Goal: Task Accomplishment & Management: Manage account settings

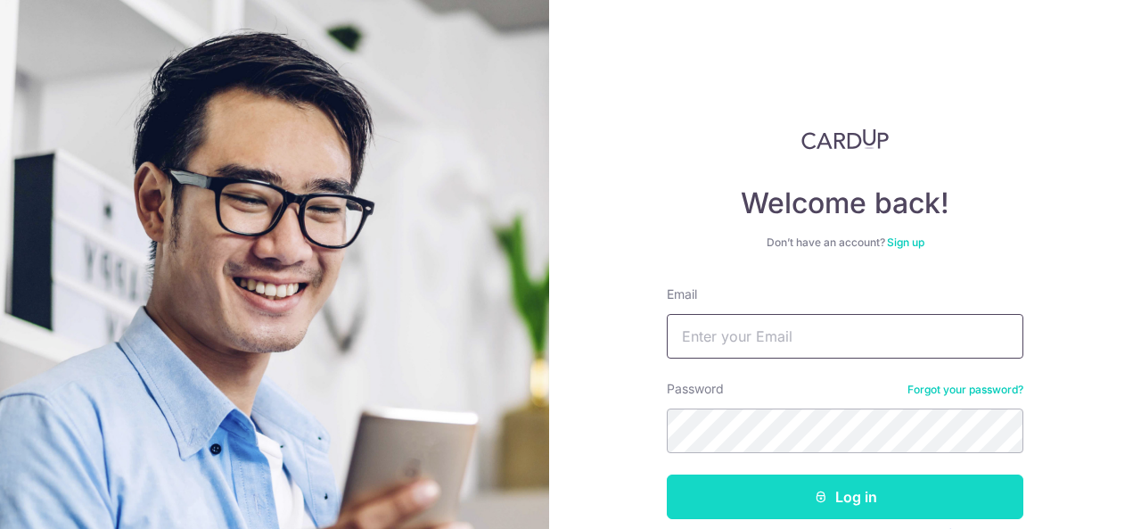
type input "[EMAIL_ADDRESS][DOMAIN_NAME]"
click at [872, 492] on button "Log in" at bounding box center [845, 496] width 357 height 45
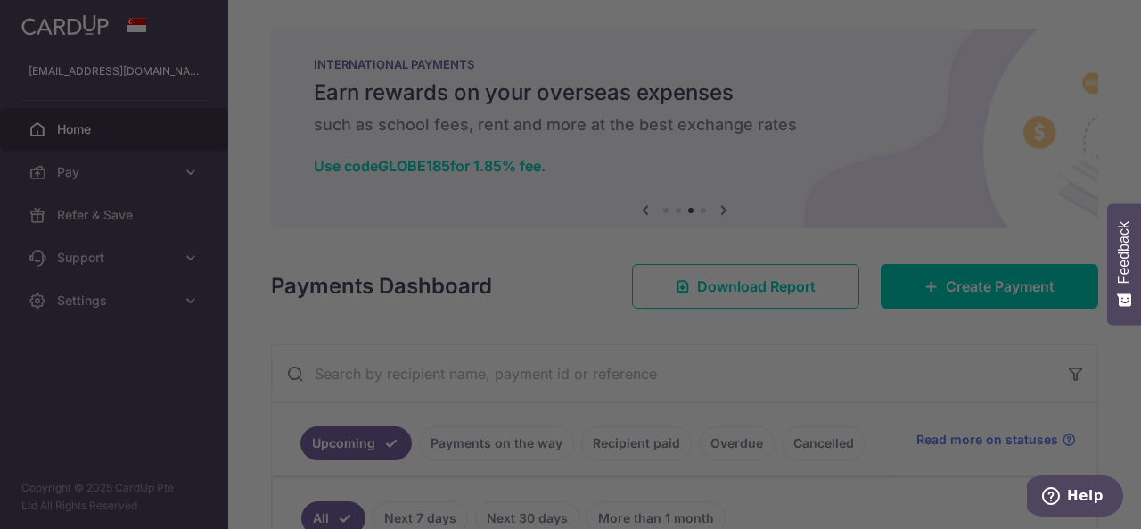
click at [842, 81] on div at bounding box center [576, 267] width 1153 height 534
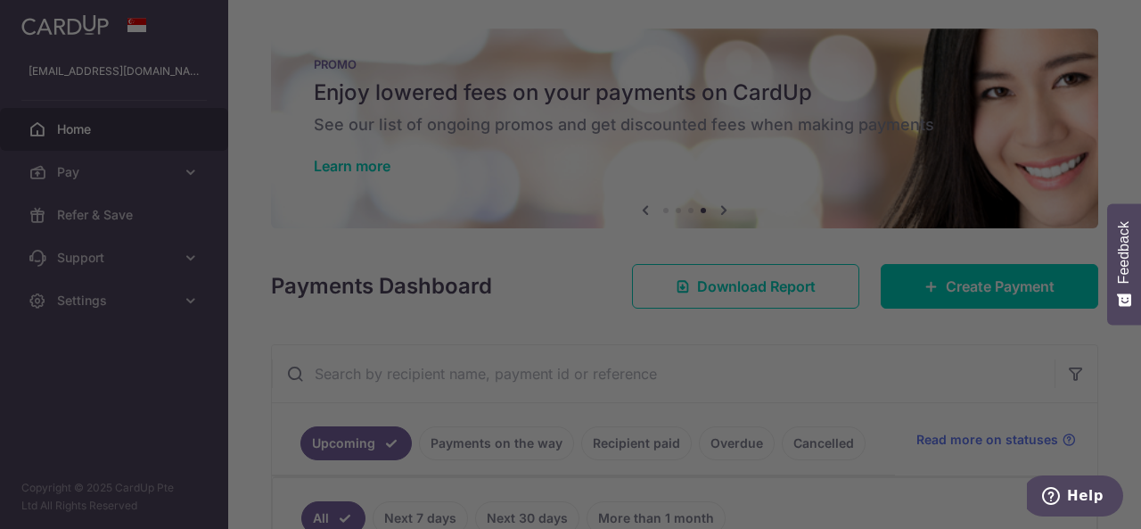
click at [253, 146] on div at bounding box center [576, 267] width 1153 height 534
click at [94, 126] on div at bounding box center [576, 267] width 1153 height 534
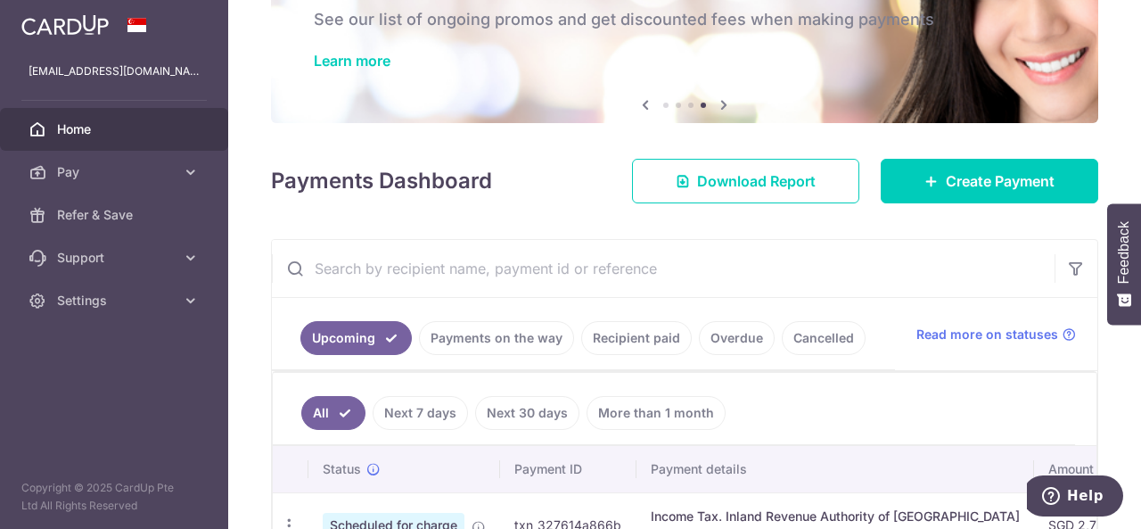
scroll to position [103, 0]
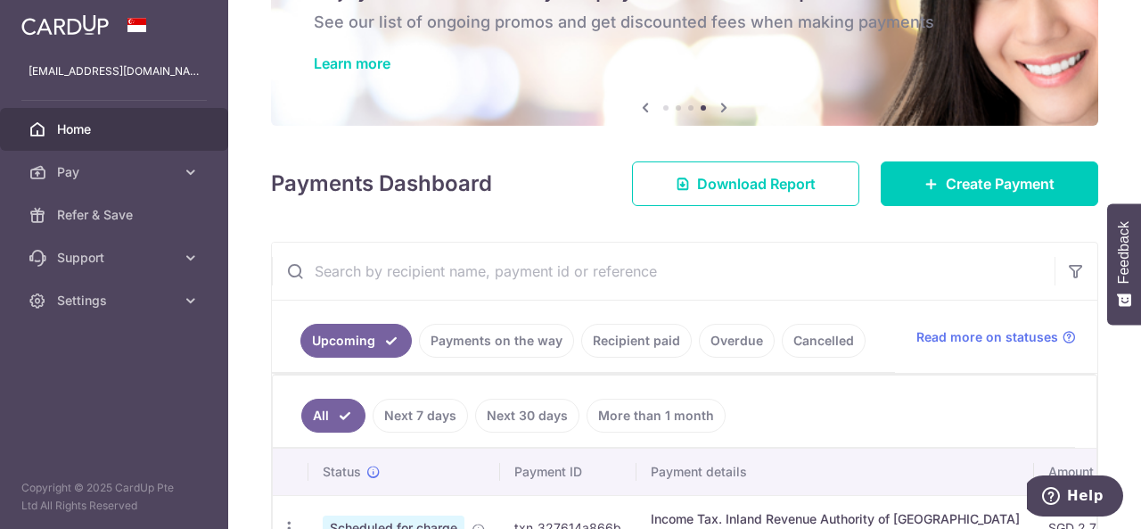
click at [479, 336] on link "Payments on the way" at bounding box center [496, 341] width 155 height 34
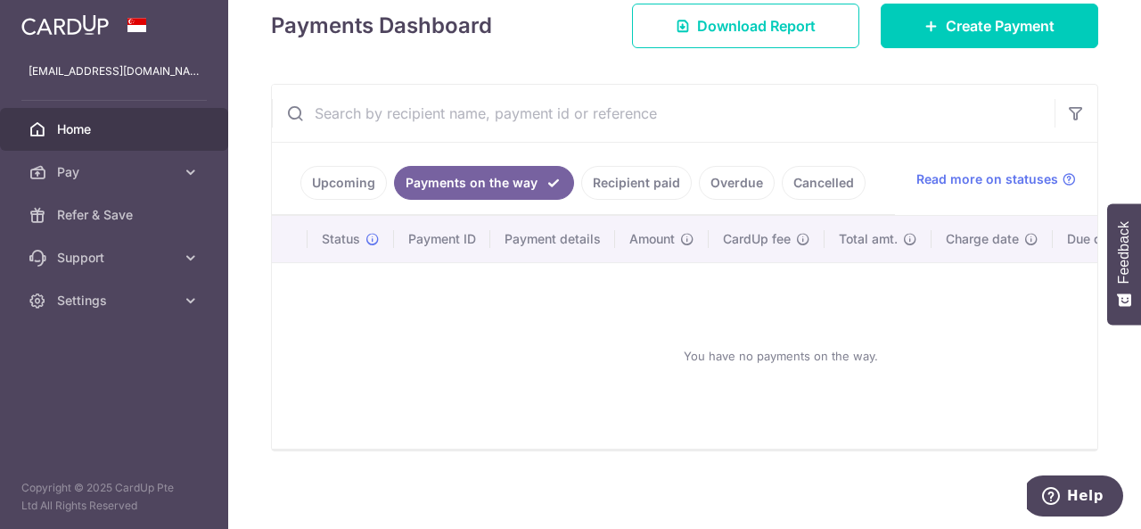
scroll to position [271, 0]
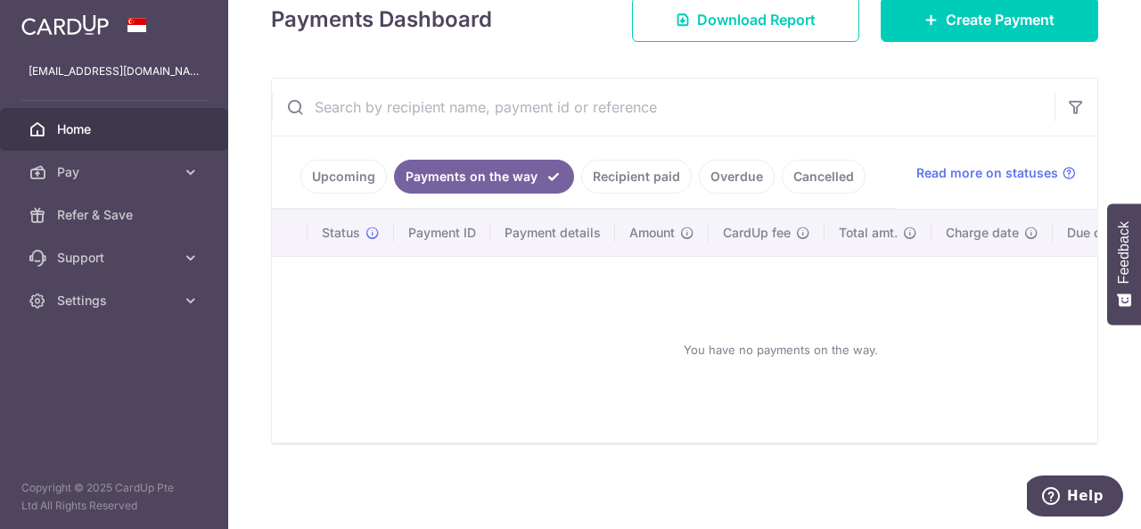
click at [617, 160] on link "Recipient paid" at bounding box center [636, 177] width 111 height 34
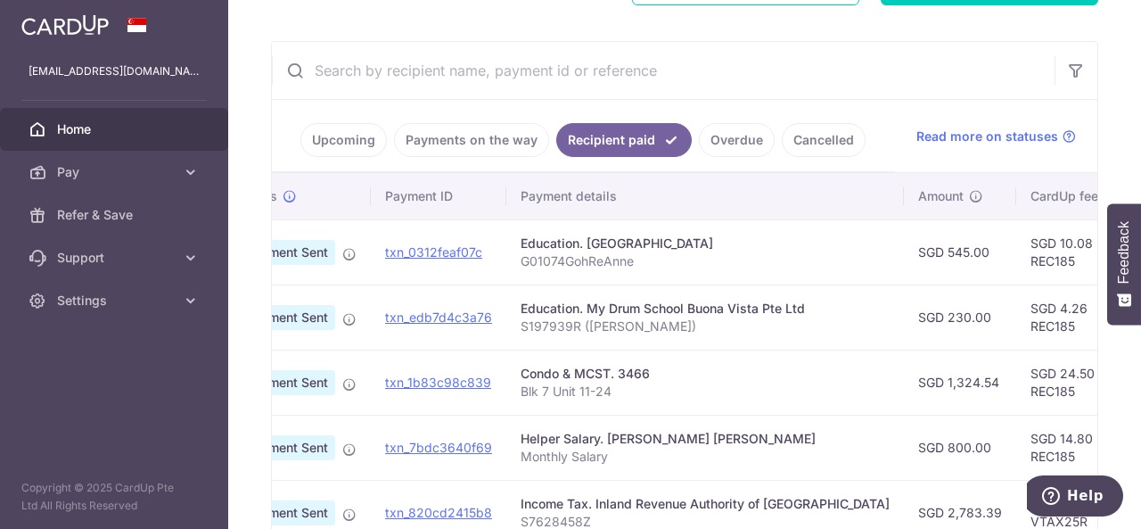
scroll to position [0, 0]
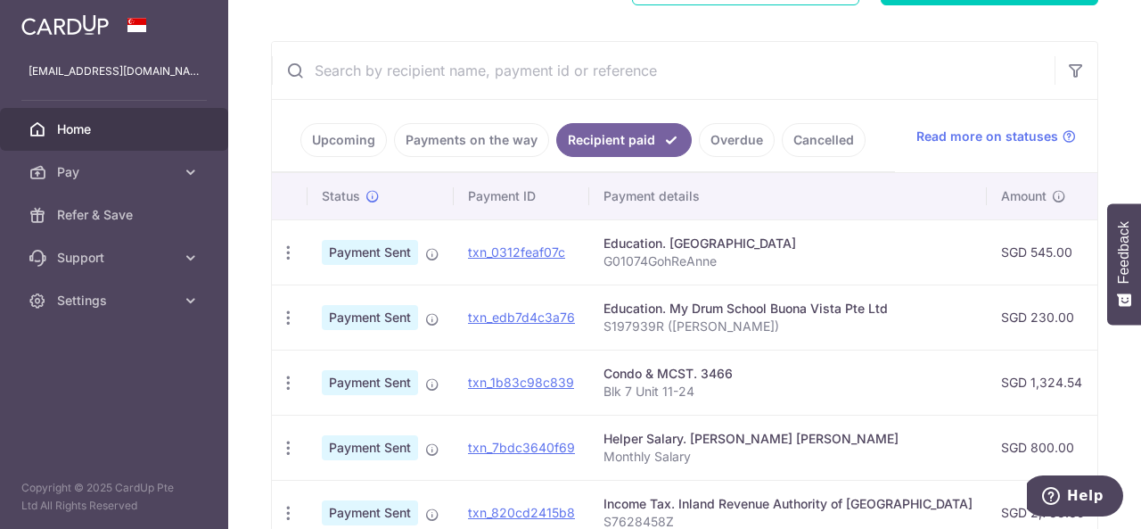
click at [350, 140] on link "Upcoming" at bounding box center [343, 140] width 86 height 34
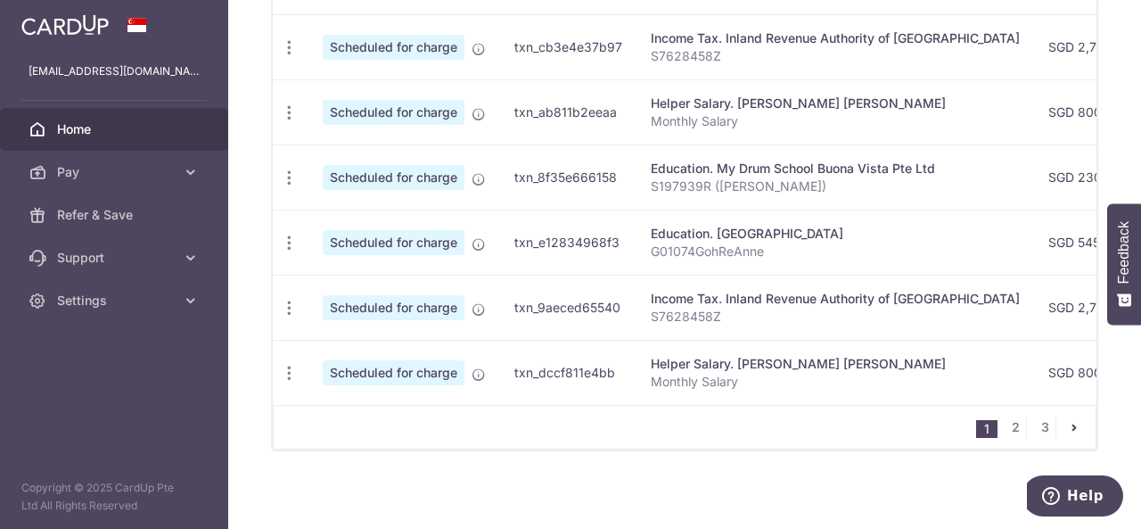
scroll to position [849, 0]
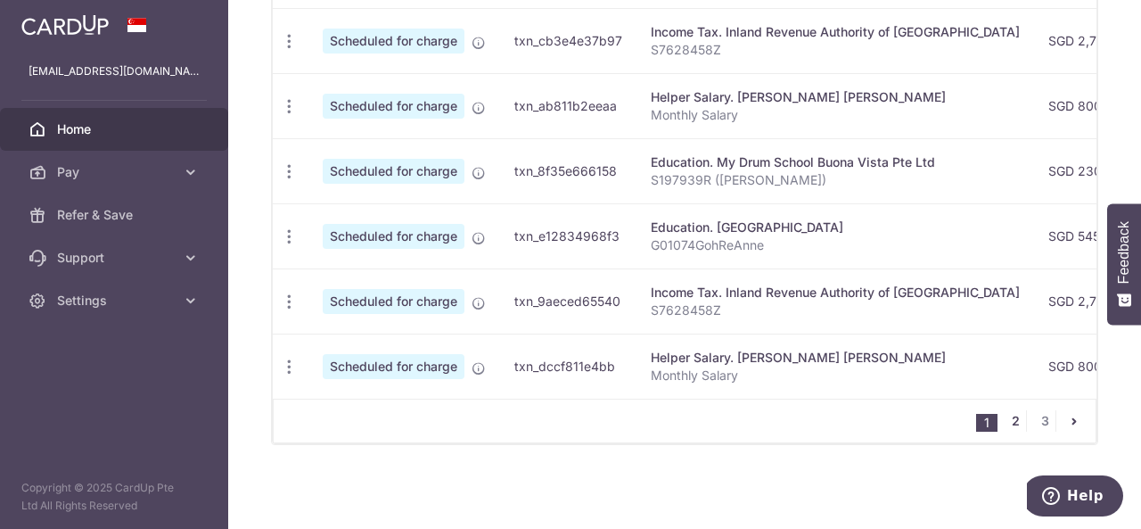
click at [1010, 420] on link "2" at bounding box center [1015, 420] width 21 height 21
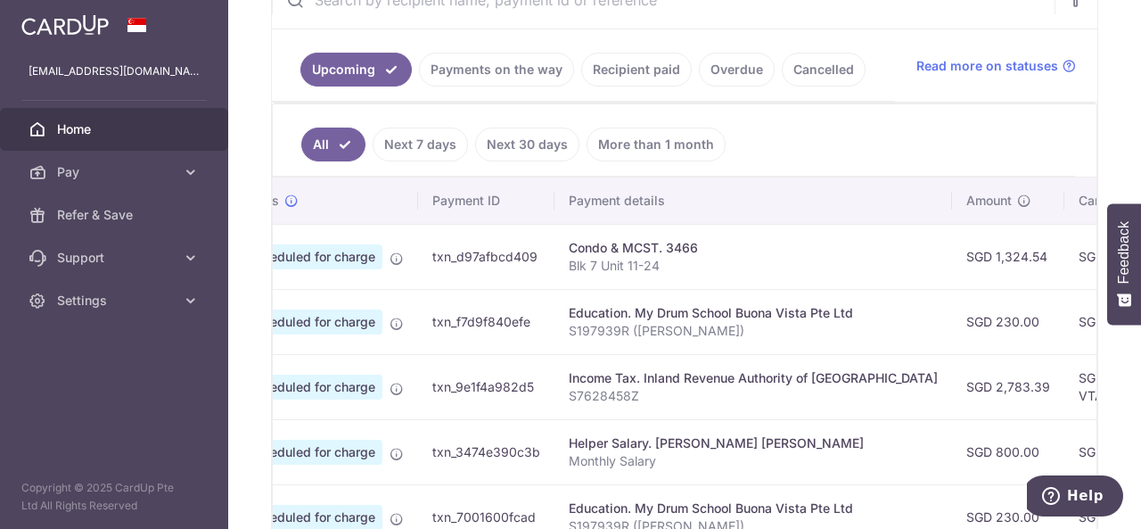
scroll to position [0, 0]
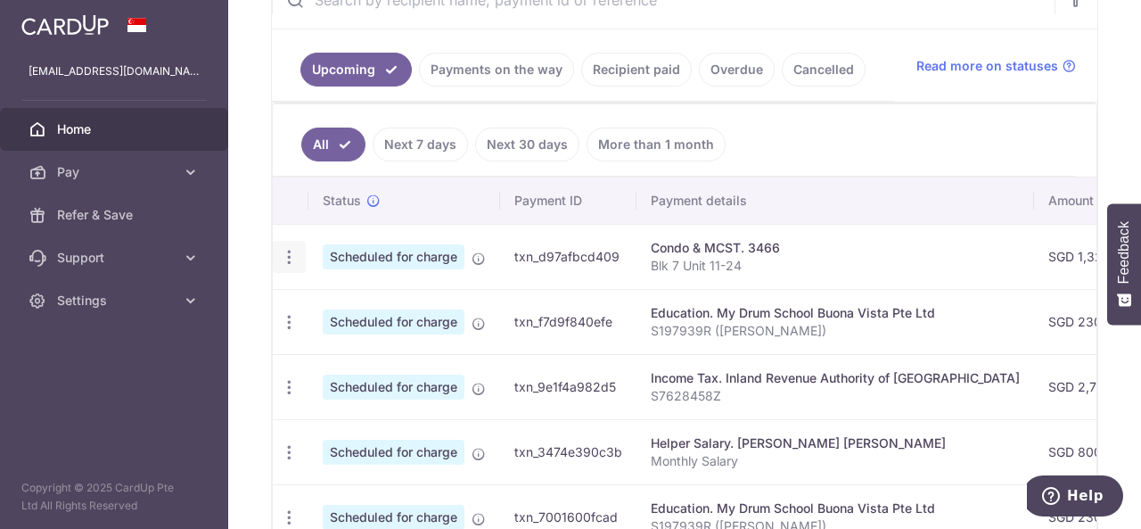
click at [286, 250] on icon "button" at bounding box center [289, 257] width 19 height 19
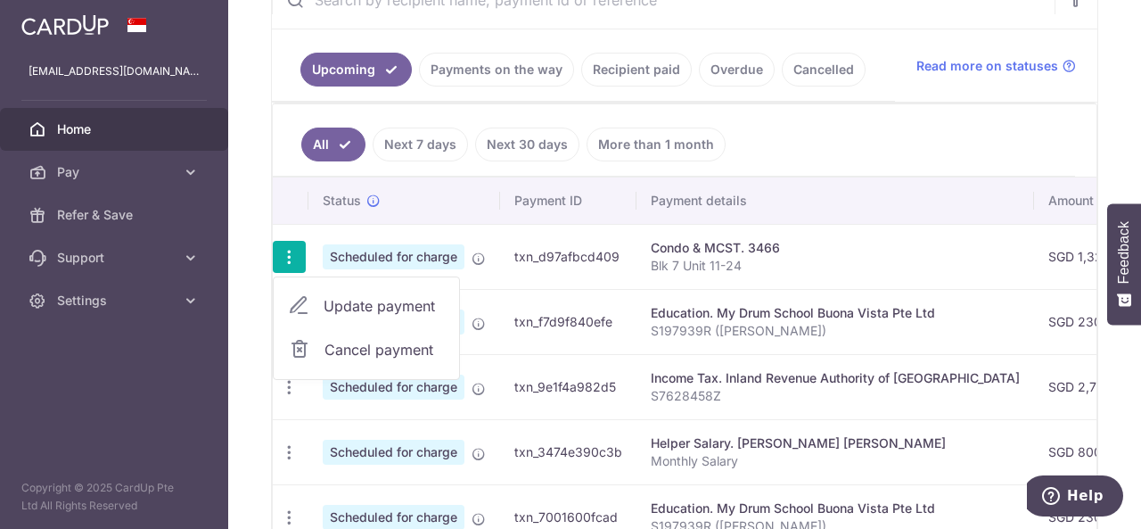
click at [363, 304] on span "Update payment" at bounding box center [384, 305] width 121 height 21
radio input "true"
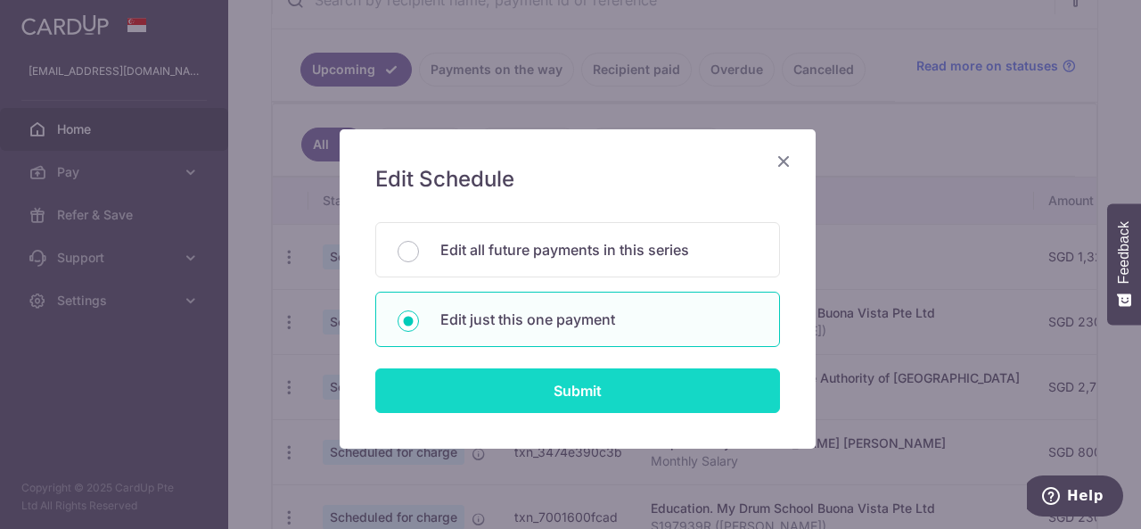
click at [587, 390] on input "Submit" at bounding box center [577, 390] width 405 height 45
radio input "true"
type input "1,324.54"
type input "[DATE]"
type input "Blk 7 Unit 11-24"
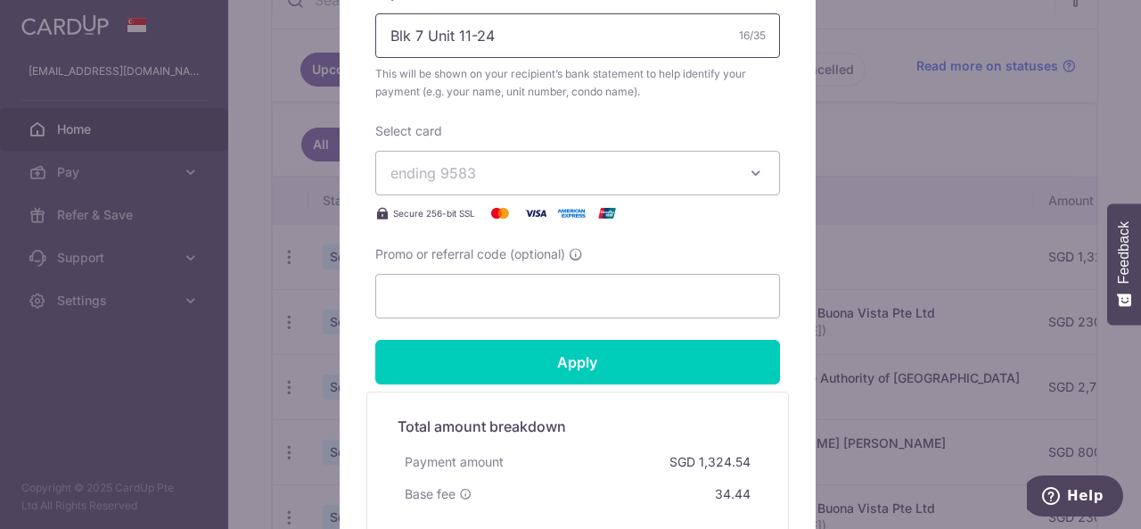
scroll to position [693, 0]
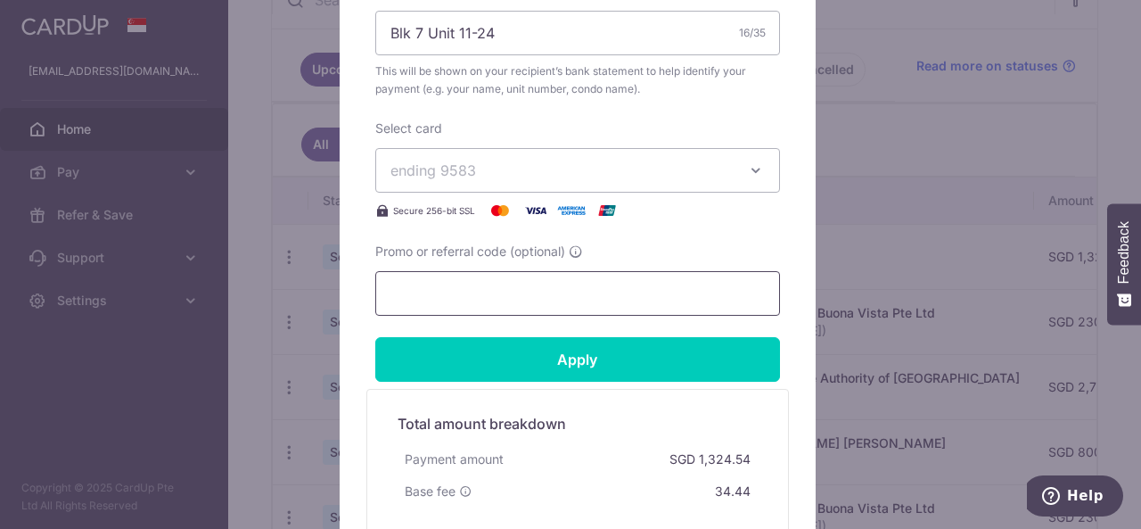
click at [588, 291] on input "Promo or referral code (optional)" at bounding box center [577, 293] width 405 height 45
paste input "3HOME25R"
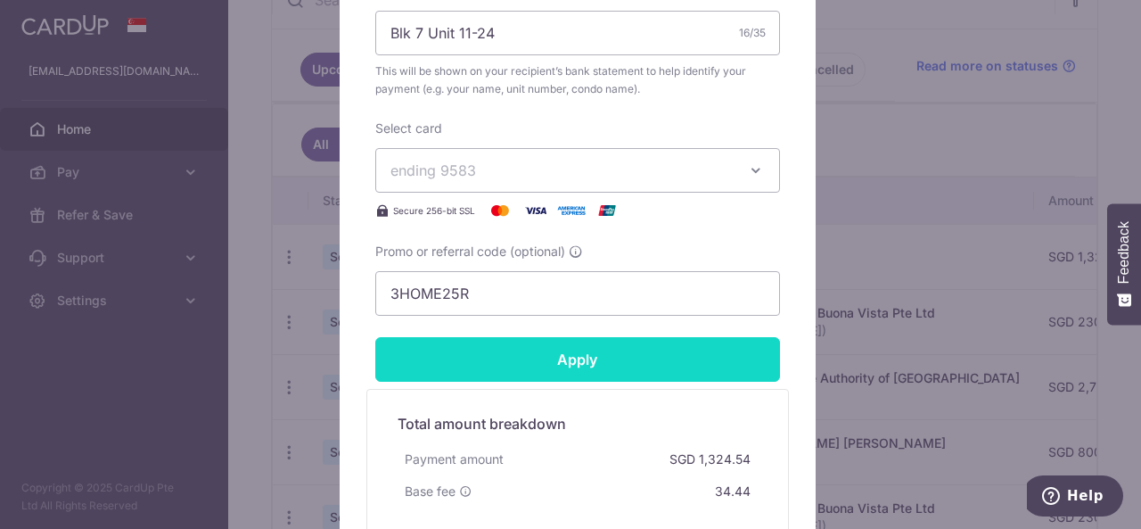
click at [577, 357] on input "Apply" at bounding box center [577, 359] width 405 height 45
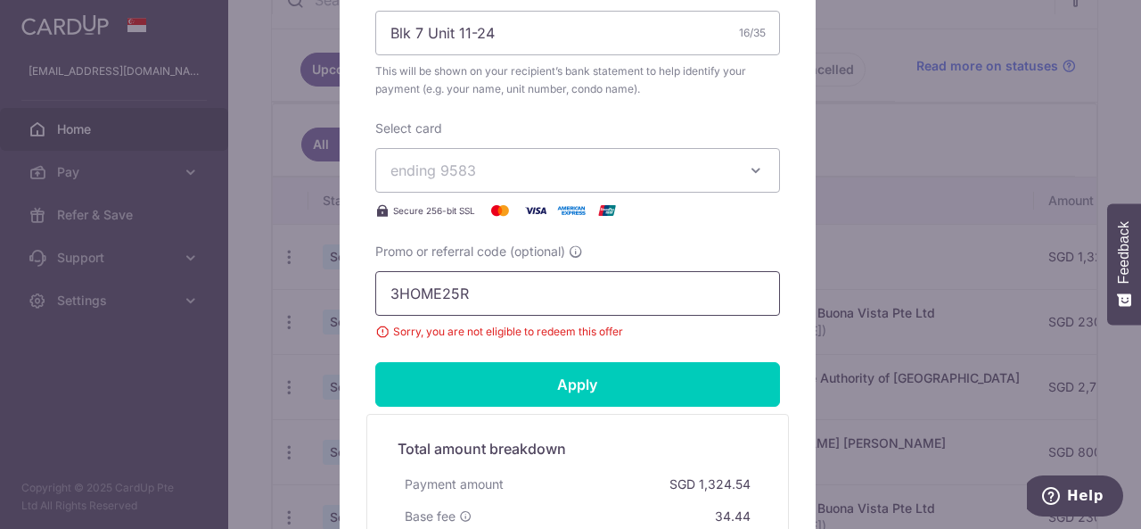
drag, startPoint x: 628, startPoint y: 291, endPoint x: 378, endPoint y: 281, distance: 249.8
click at [349, 282] on div "Edit payment By clicking apply, you will make changes to all payments to 3466 s…" at bounding box center [578, 42] width 476 height 1211
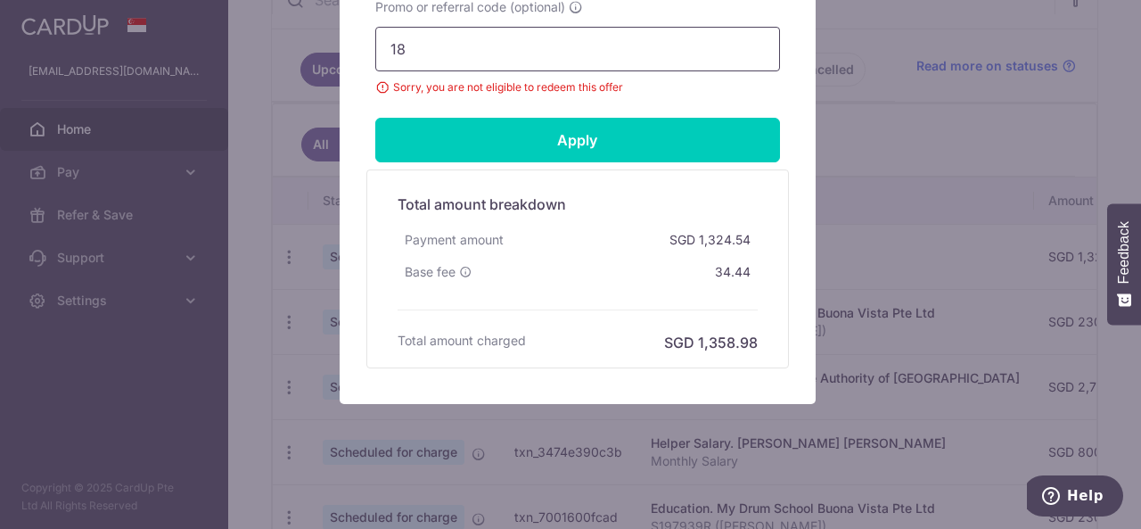
type input "1"
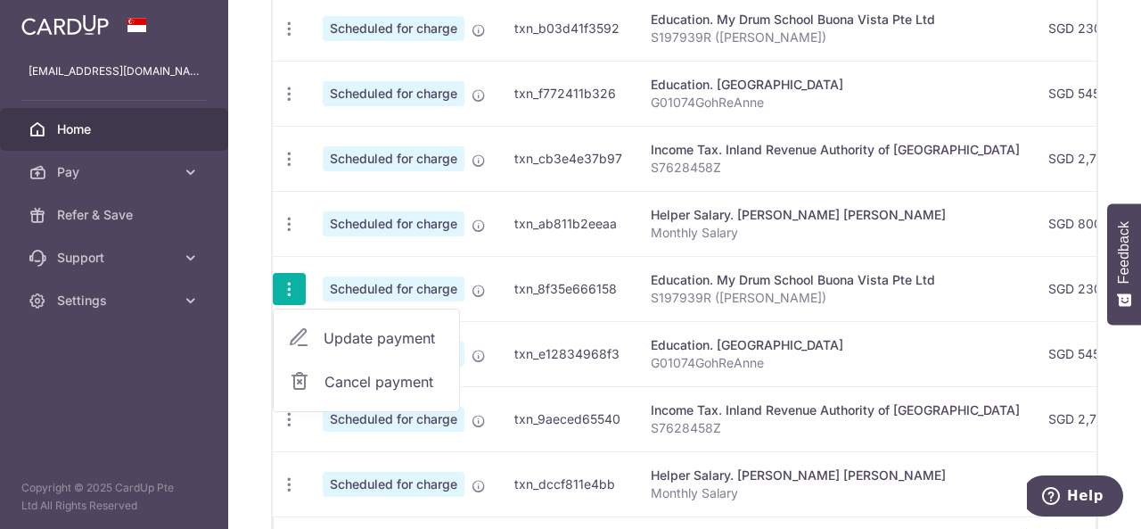
click at [357, 327] on span "Update payment" at bounding box center [384, 337] width 121 height 21
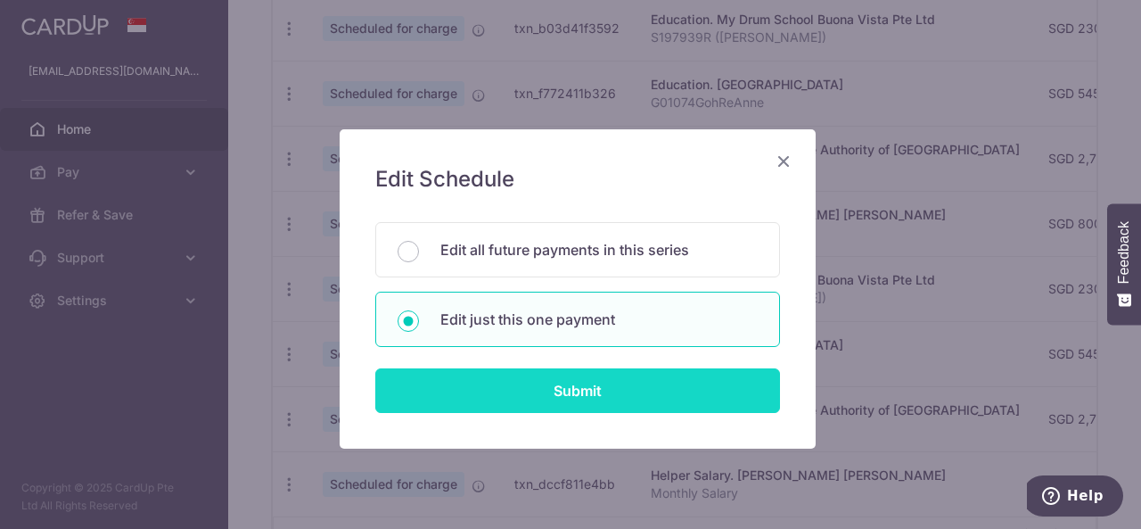
click at [572, 390] on input "Submit" at bounding box center [577, 390] width 405 height 45
radio input "true"
type input "230.00"
type input "[DATE]"
type input "S197939R ([PERSON_NAME])"
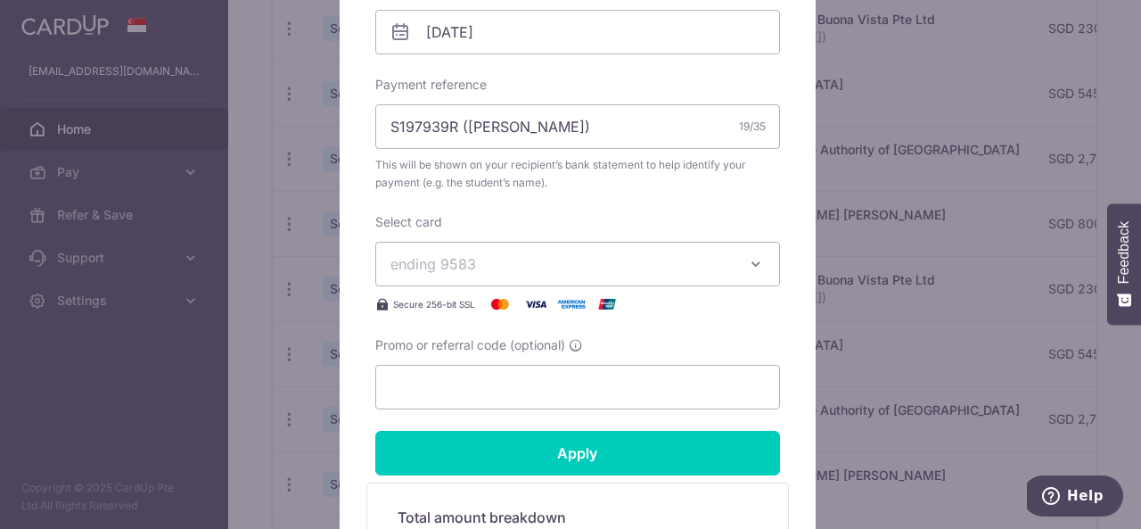
scroll to position [600, 0]
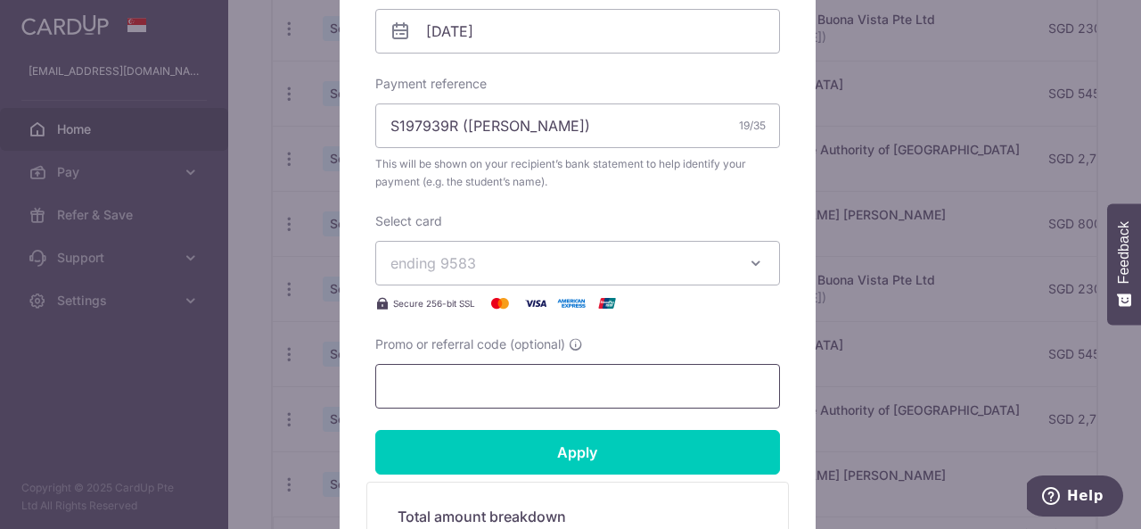
click at [458, 389] on input "Promo or referral code (optional)" at bounding box center [577, 386] width 405 height 45
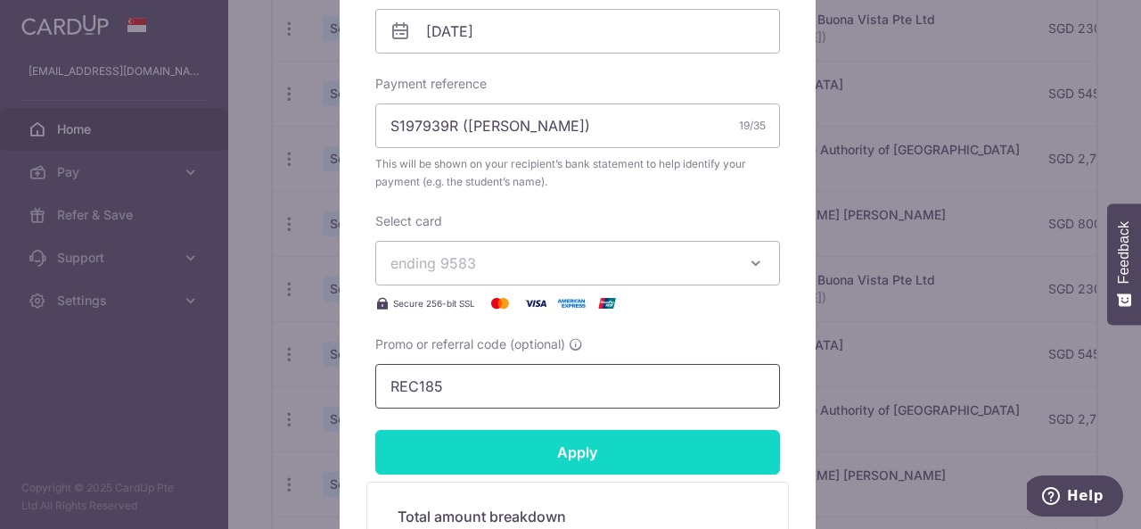
type input "REC185"
click at [544, 450] on input "Apply" at bounding box center [577, 452] width 405 height 45
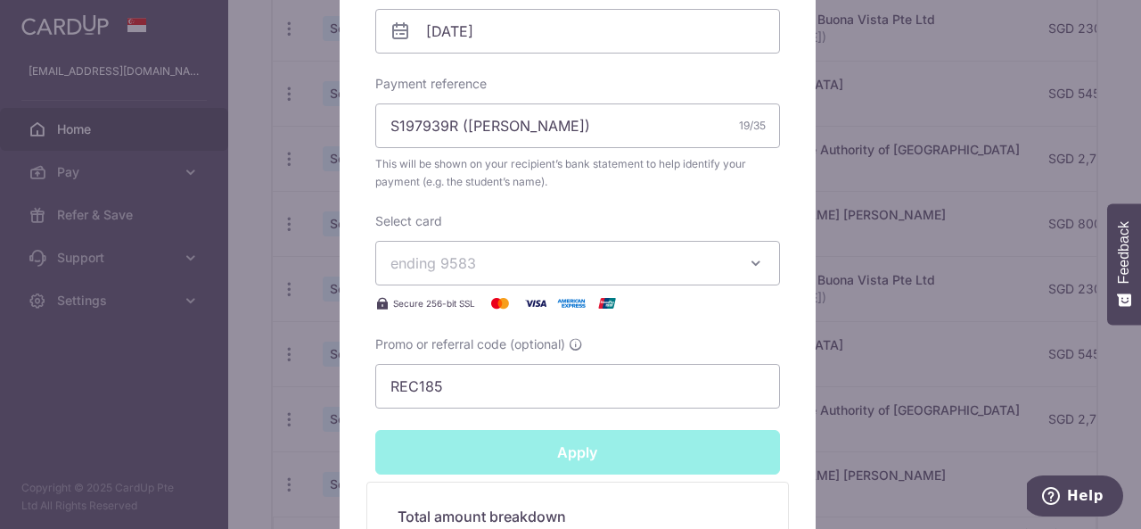
type input "Successfully Applied"
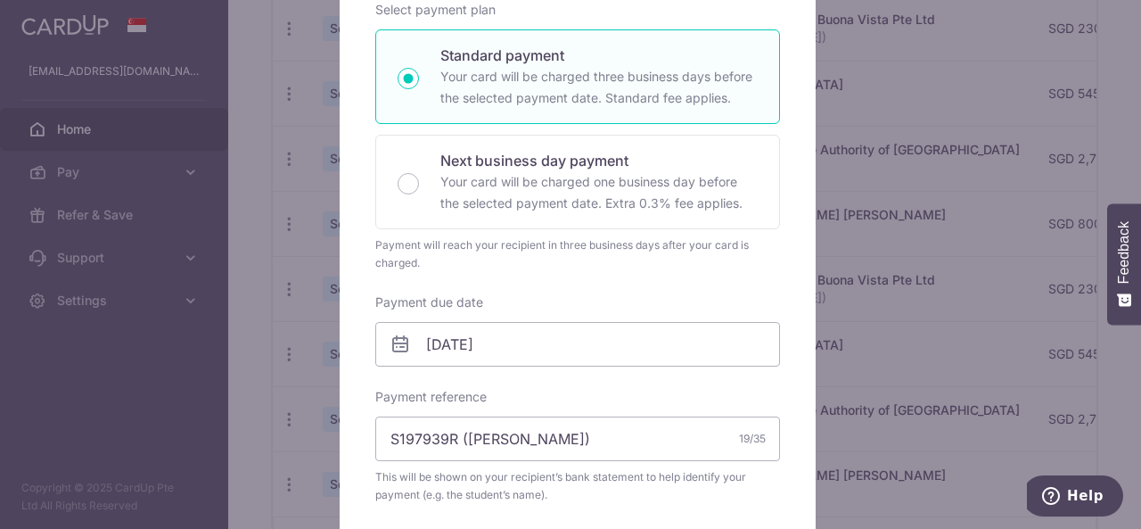
scroll to position [0, 0]
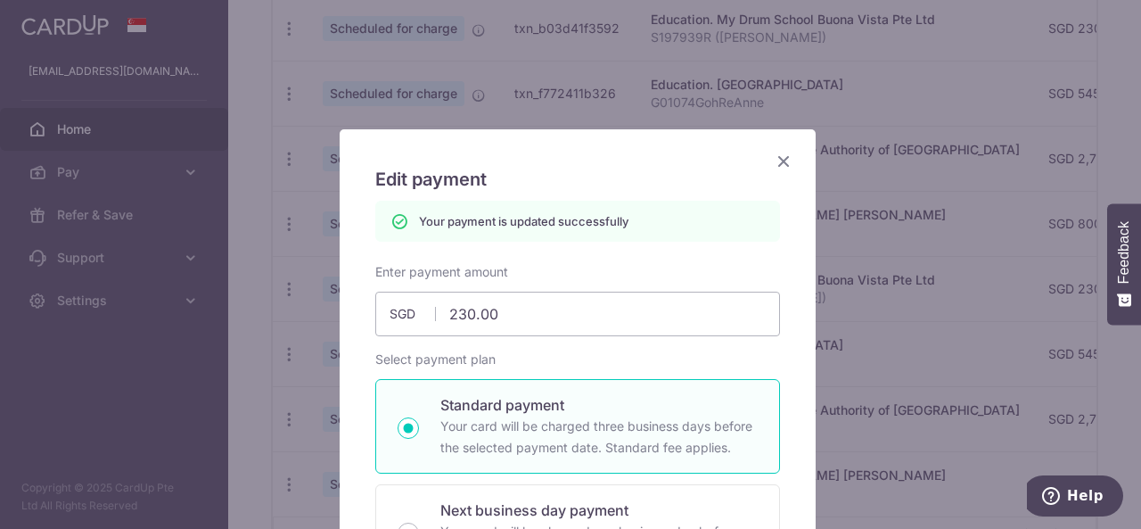
click at [779, 160] on icon "Close" at bounding box center [783, 161] width 21 height 22
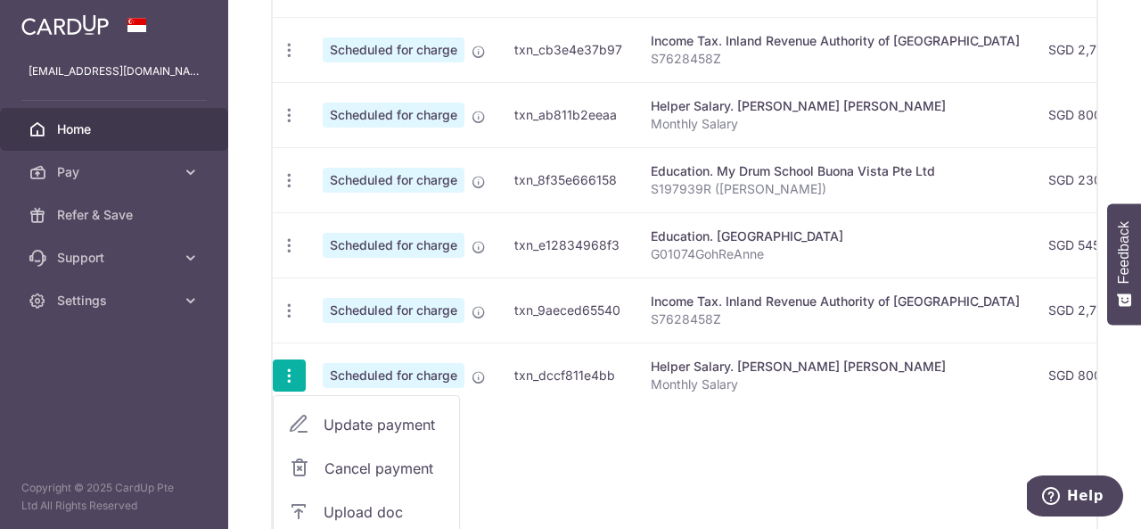
click at [347, 425] on span "Update payment" at bounding box center [384, 424] width 121 height 21
radio input "true"
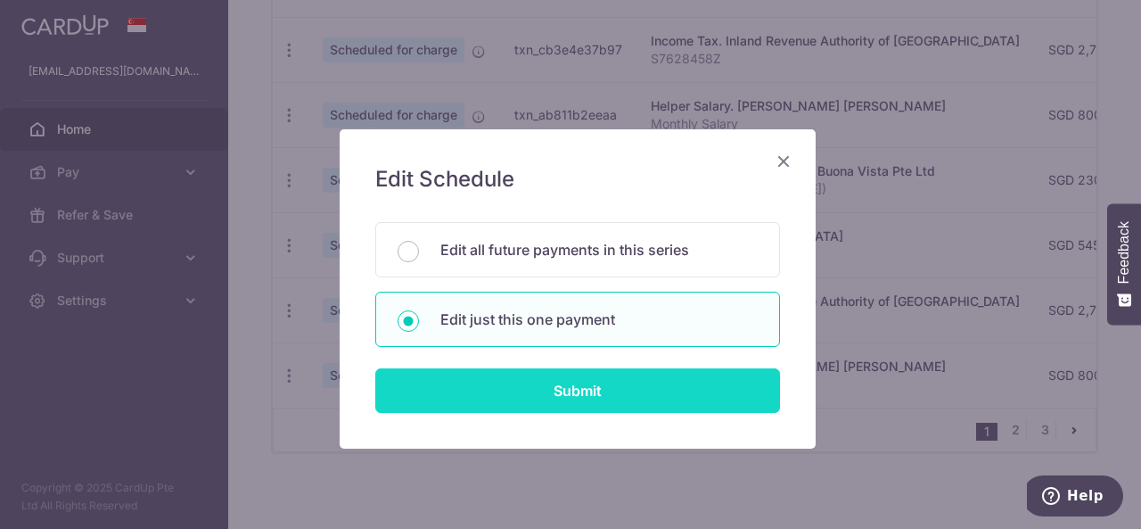
click at [583, 382] on input "Submit" at bounding box center [577, 390] width 405 height 45
radio input "true"
type input "800.00"
type input "[DATE]"
type input "Monthly Salary"
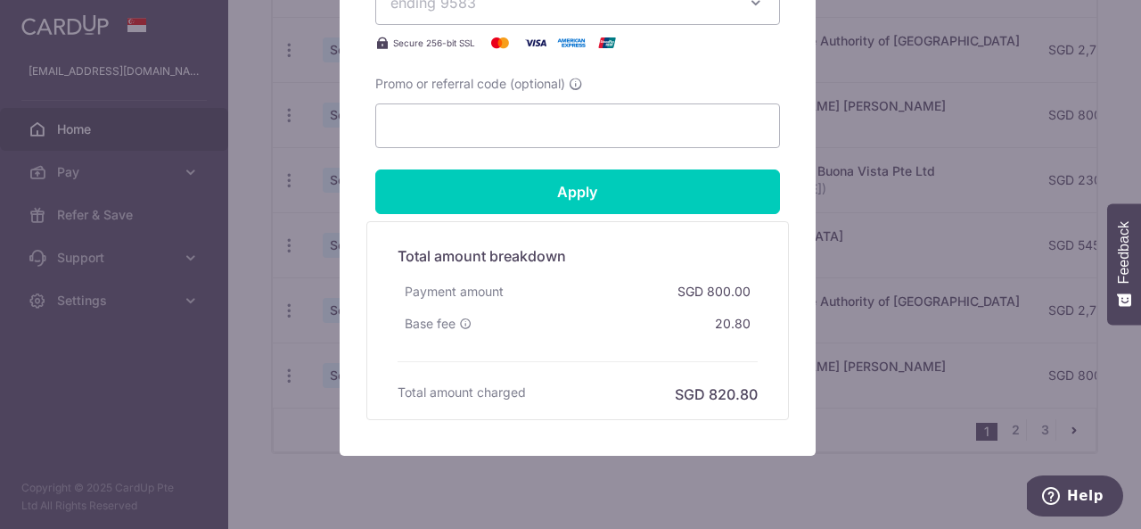
scroll to position [861, 0]
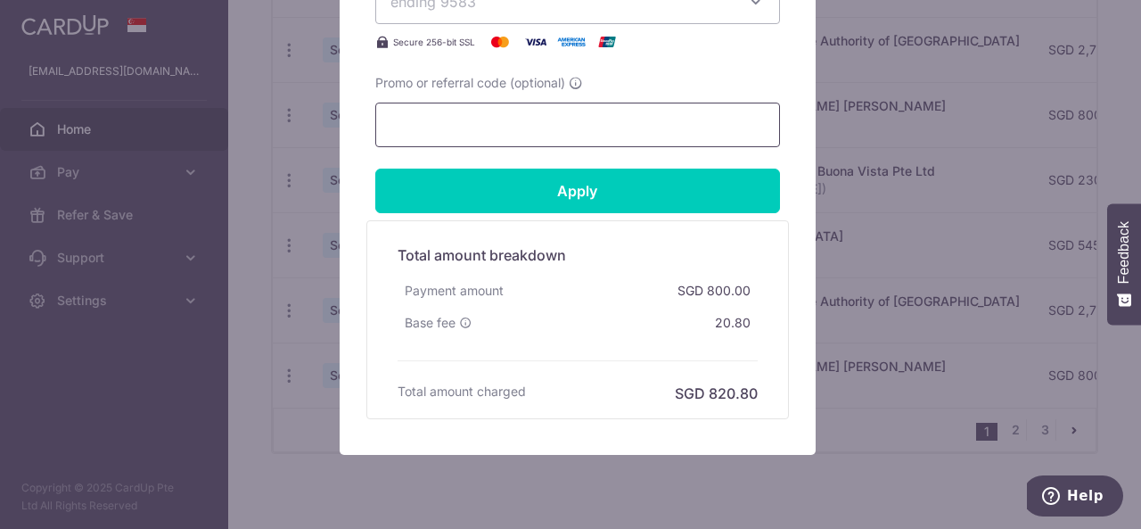
click at [516, 133] on input "Promo or referral code (optional)" at bounding box center [577, 125] width 405 height 45
paste input "REC185"
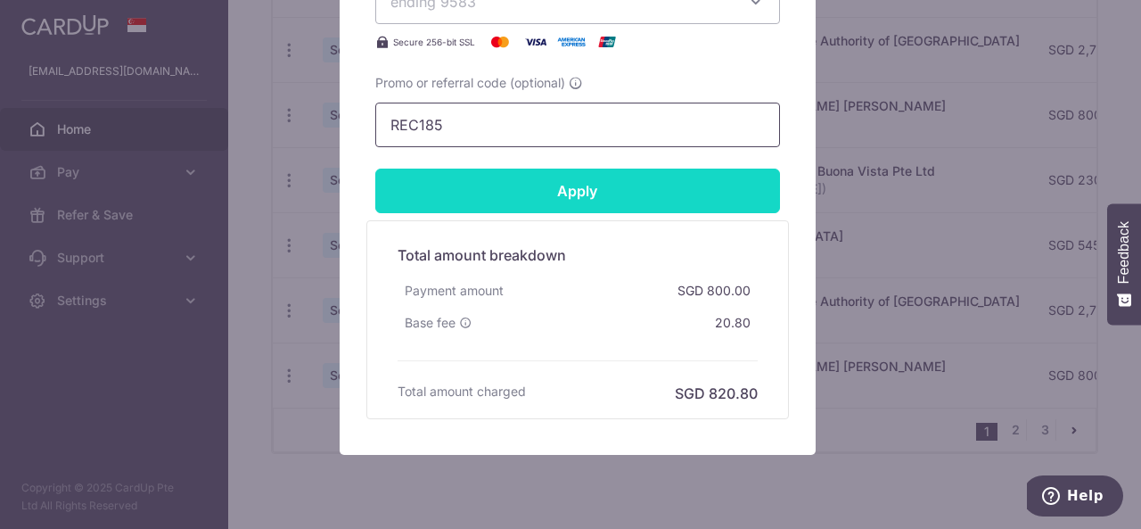
type input "REC185"
click at [537, 191] on input "Apply" at bounding box center [577, 190] width 405 height 45
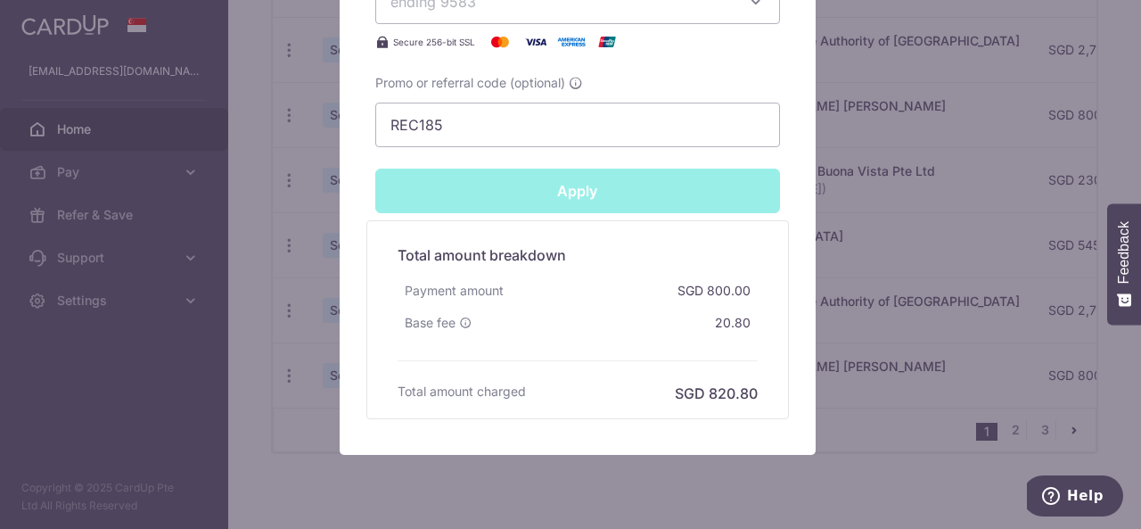
type input "Successfully Applied"
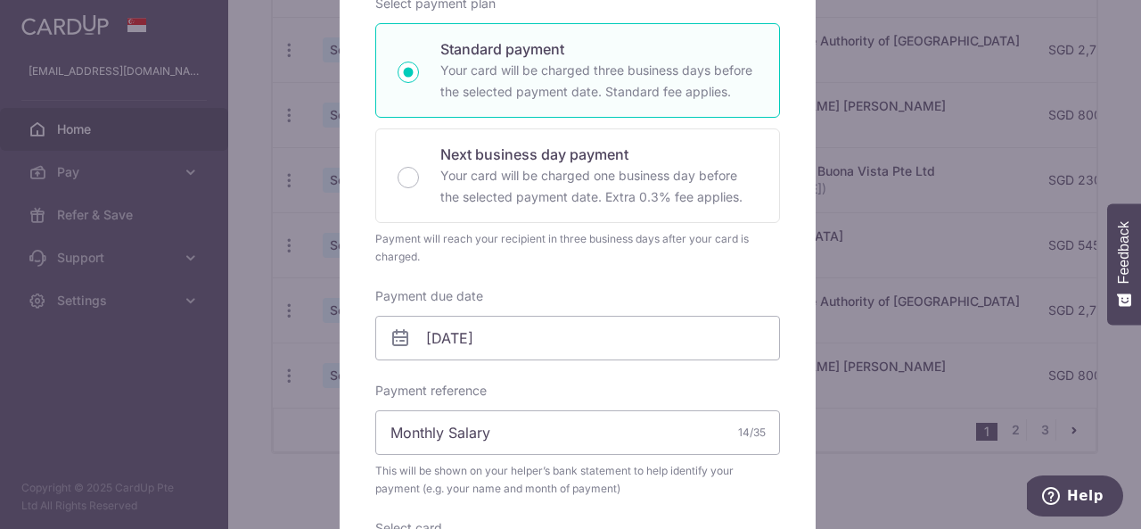
scroll to position [0, 0]
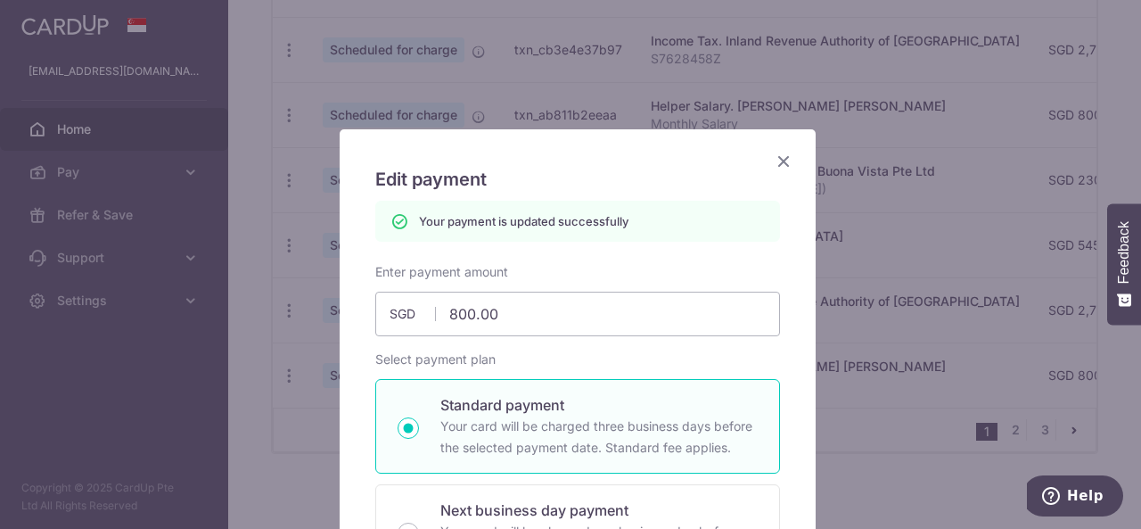
click at [774, 159] on icon "Close" at bounding box center [783, 161] width 21 height 22
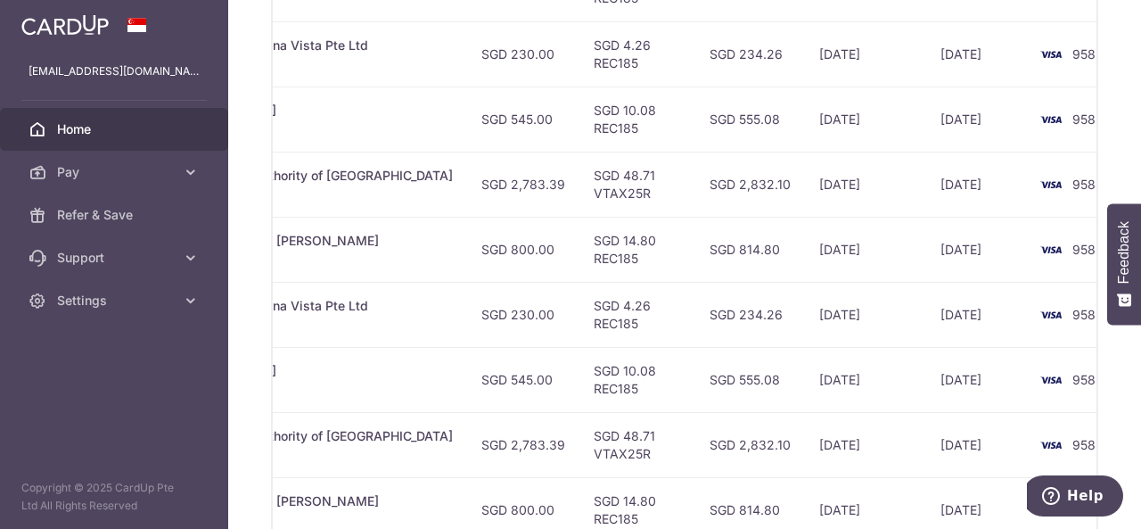
scroll to position [849, 0]
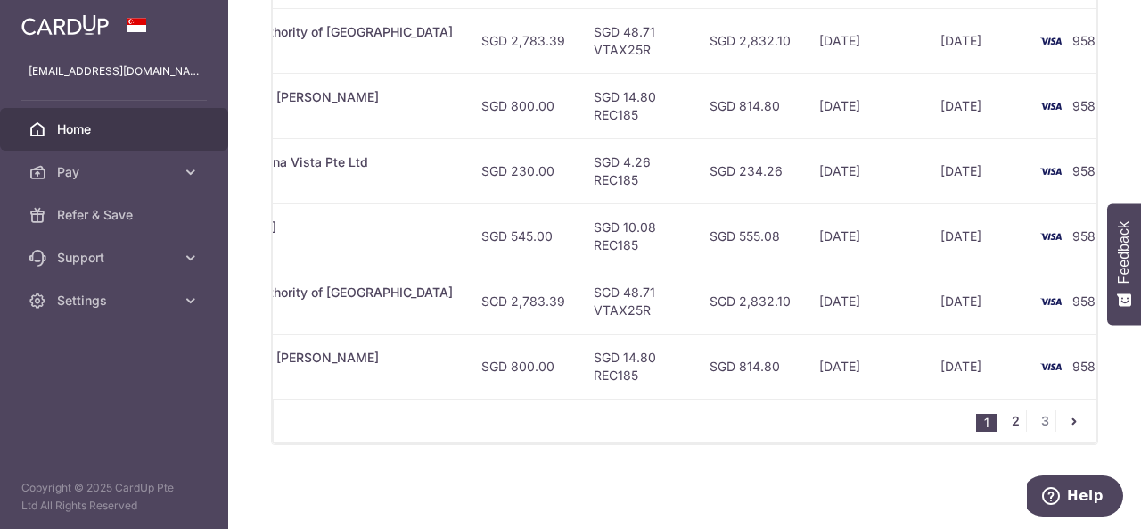
click at [1008, 425] on link "2" at bounding box center [1015, 420] width 21 height 21
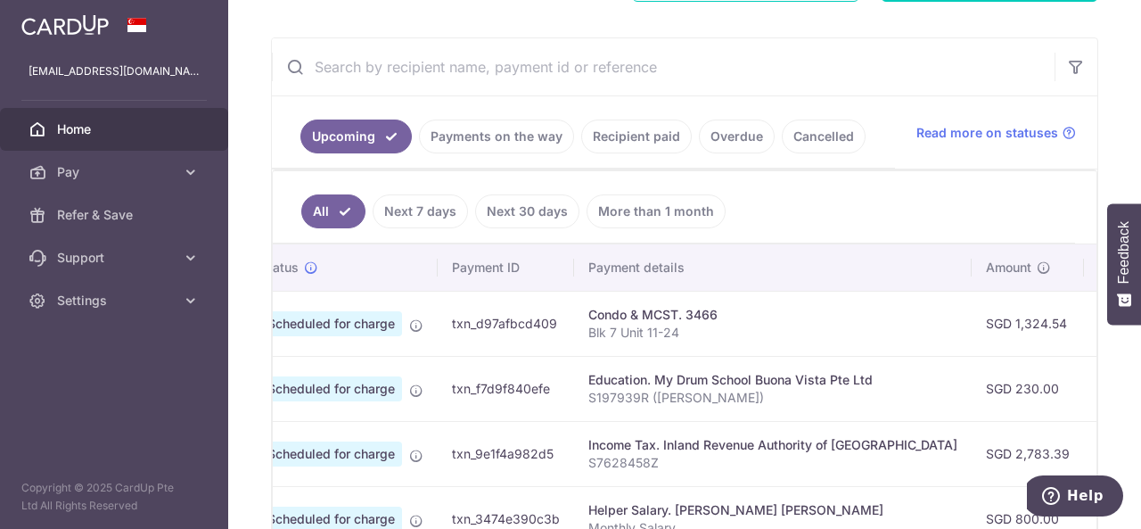
scroll to position [0, 0]
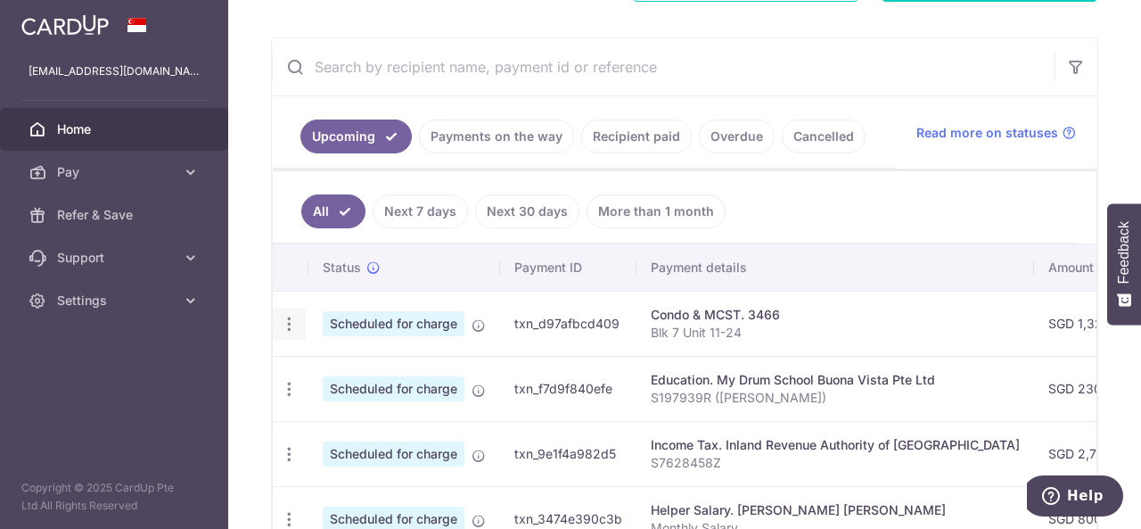
click at [284, 318] on icon "button" at bounding box center [289, 324] width 19 height 19
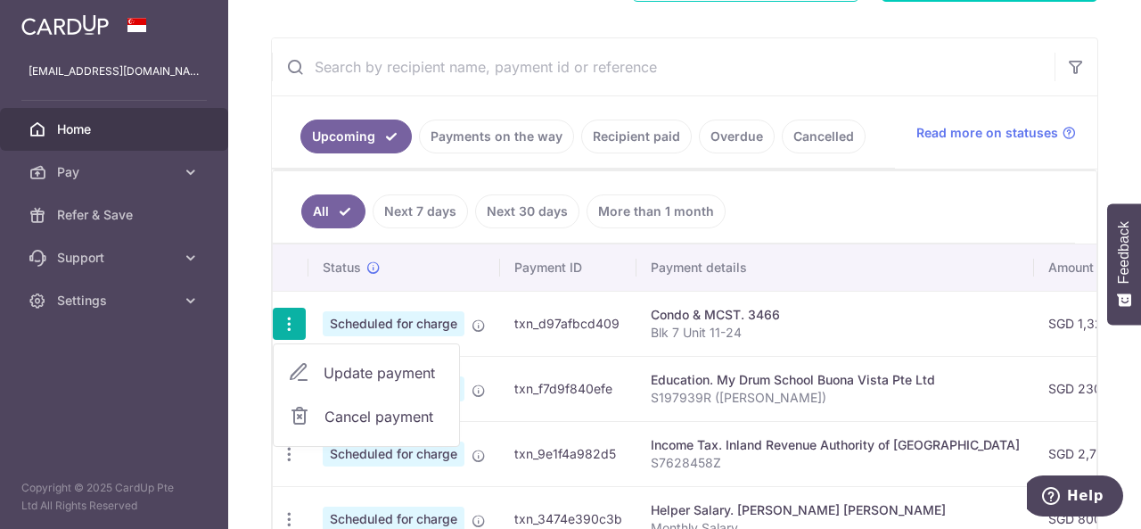
click at [357, 366] on span "Update payment" at bounding box center [384, 372] width 121 height 21
radio input "true"
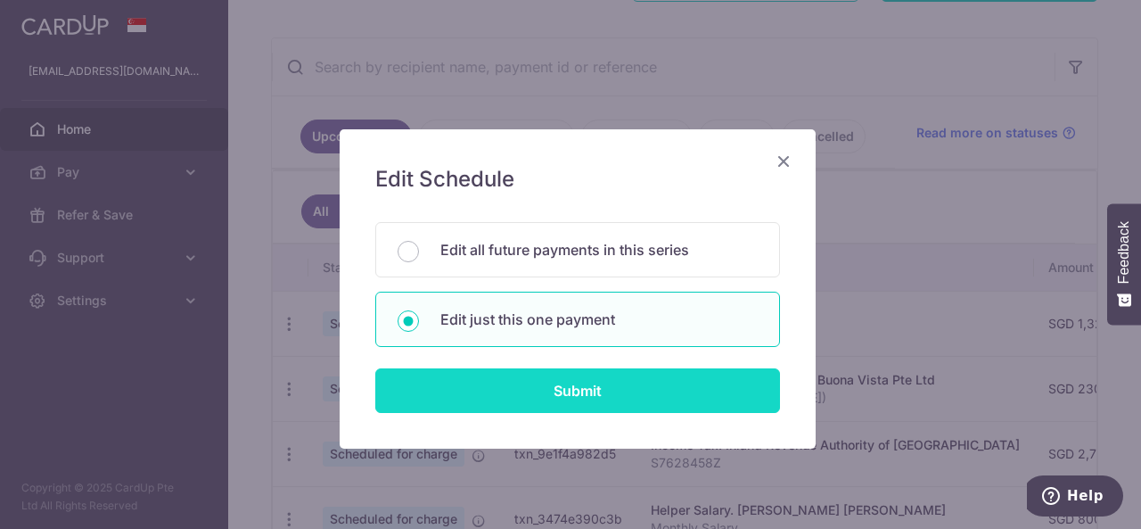
click at [652, 383] on input "Submit" at bounding box center [577, 390] width 405 height 45
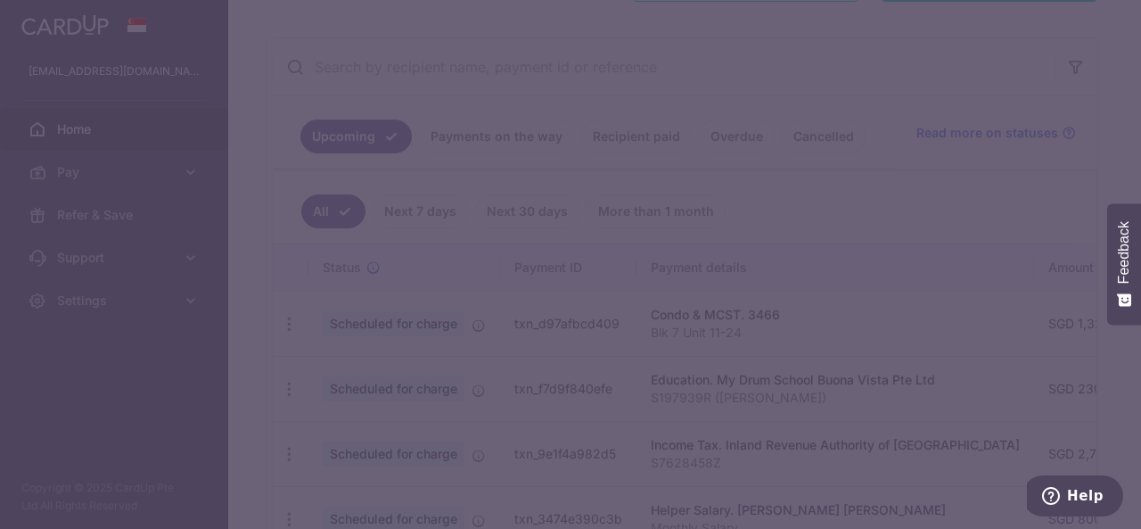
type input "1,324.54"
type input "[DATE]"
type input "Blk 7 Unit 11-24"
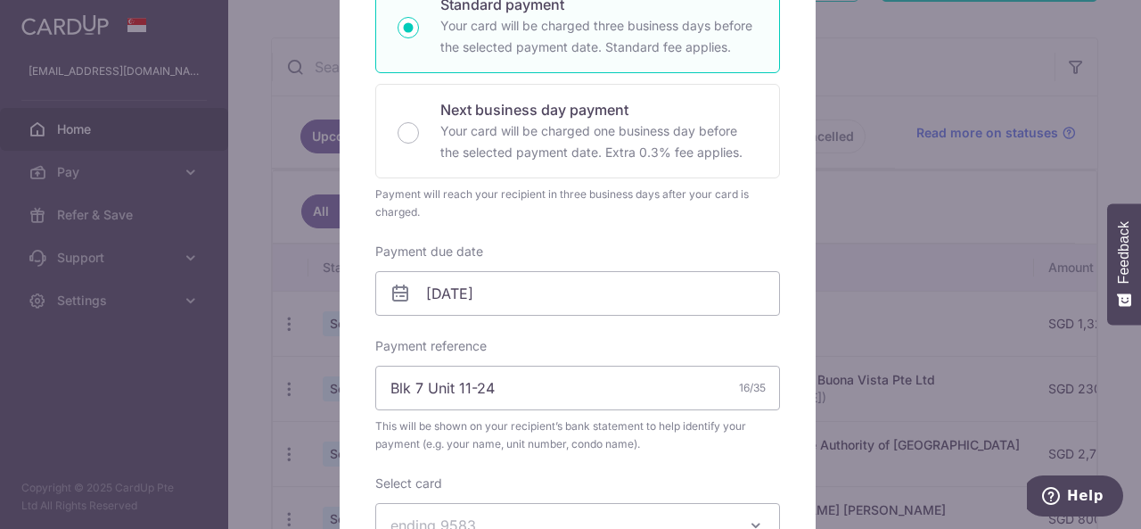
scroll to position [610, 0]
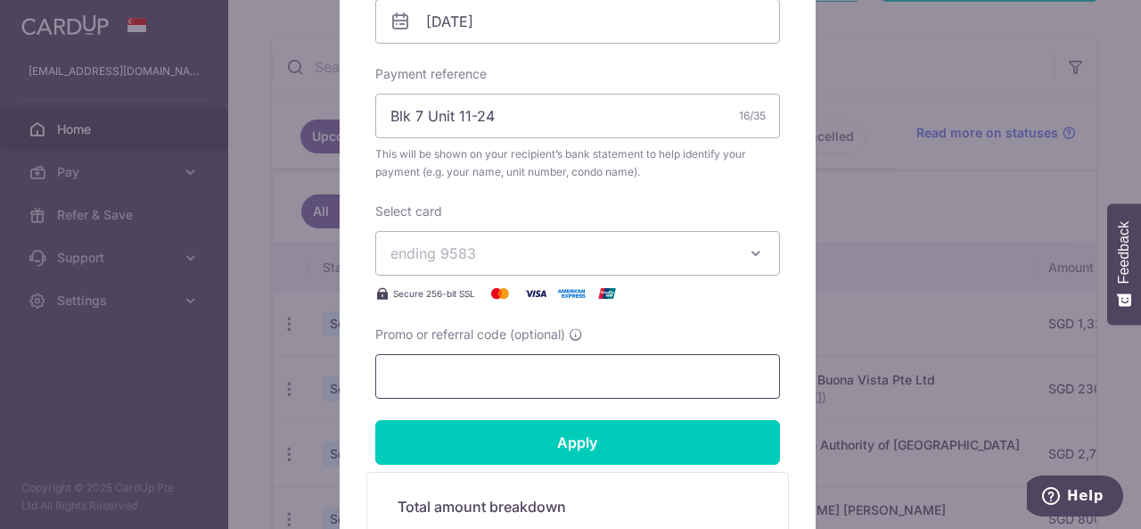
click at [505, 379] on input "Promo or referral code (optional)" at bounding box center [577, 376] width 405 height 45
paste input "REC185"
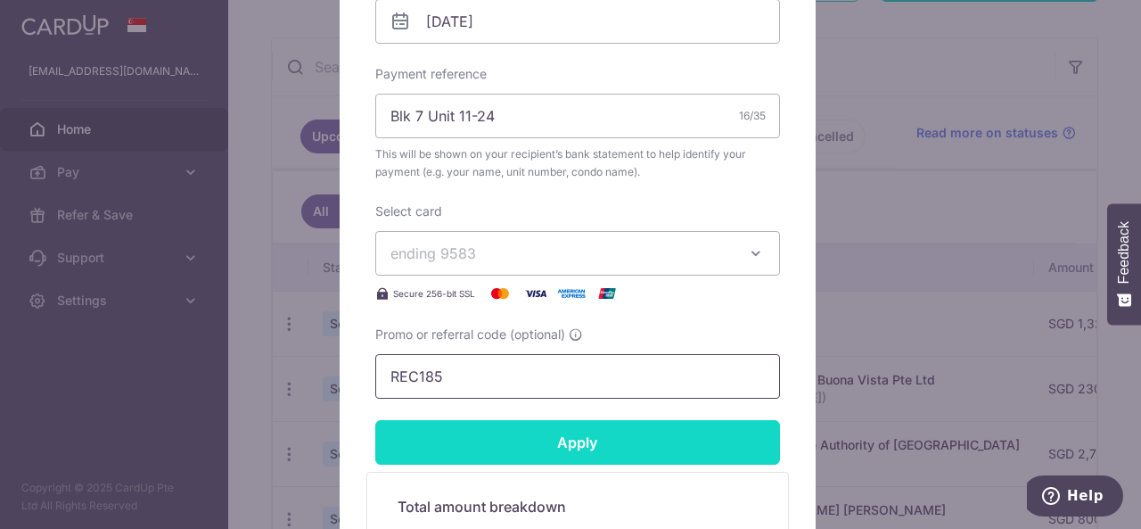
type input "REC185"
click at [559, 442] on input "Apply" at bounding box center [577, 442] width 405 height 45
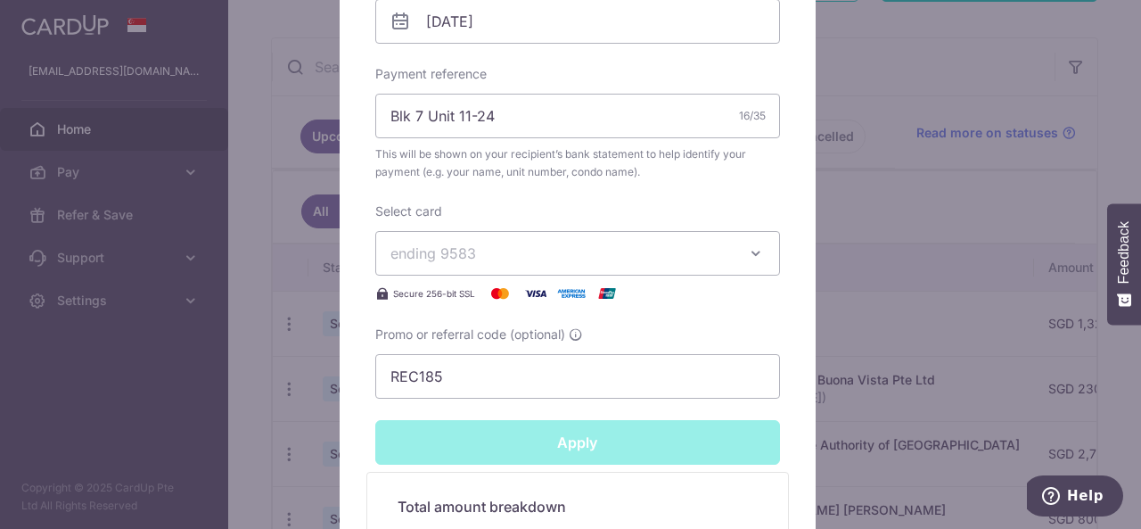
type input "Successfully Applied"
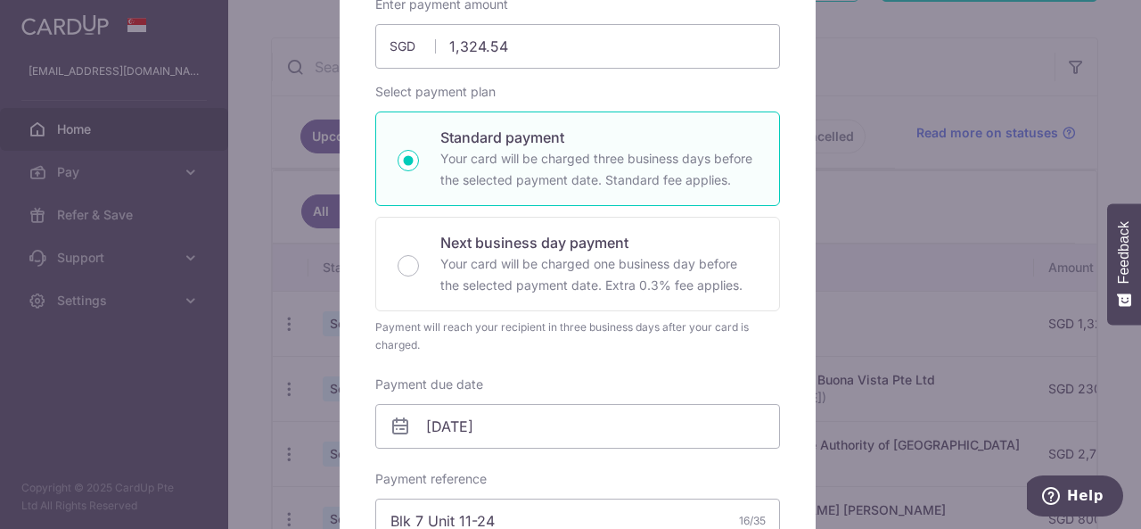
scroll to position [0, 0]
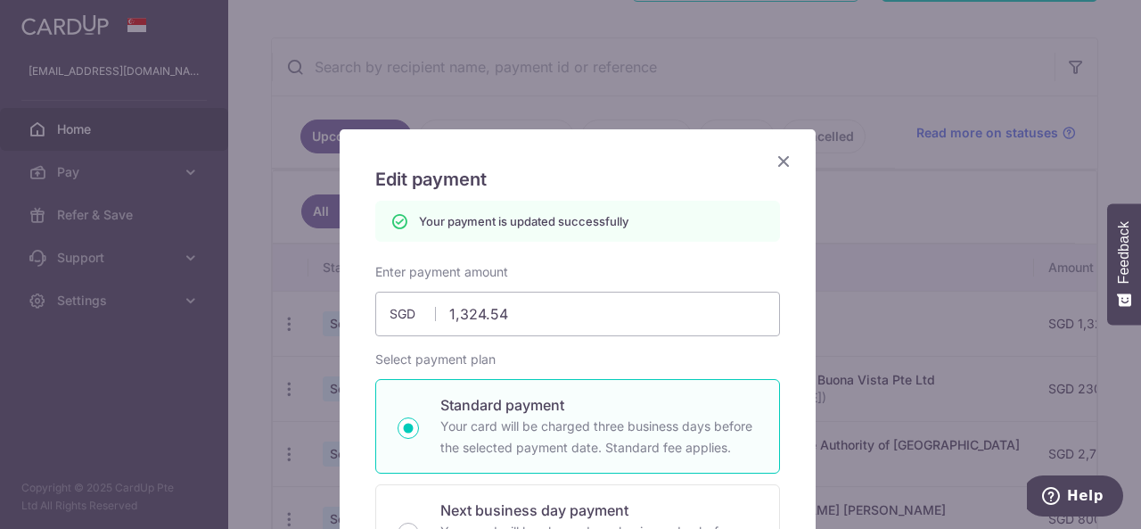
click at [779, 160] on icon "Close" at bounding box center [783, 161] width 21 height 22
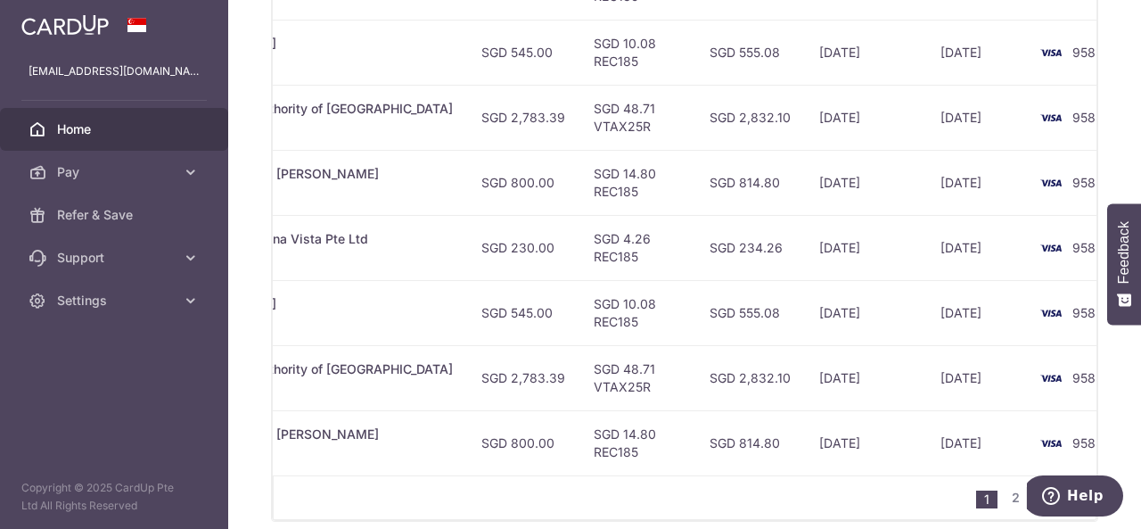
scroll to position [849, 0]
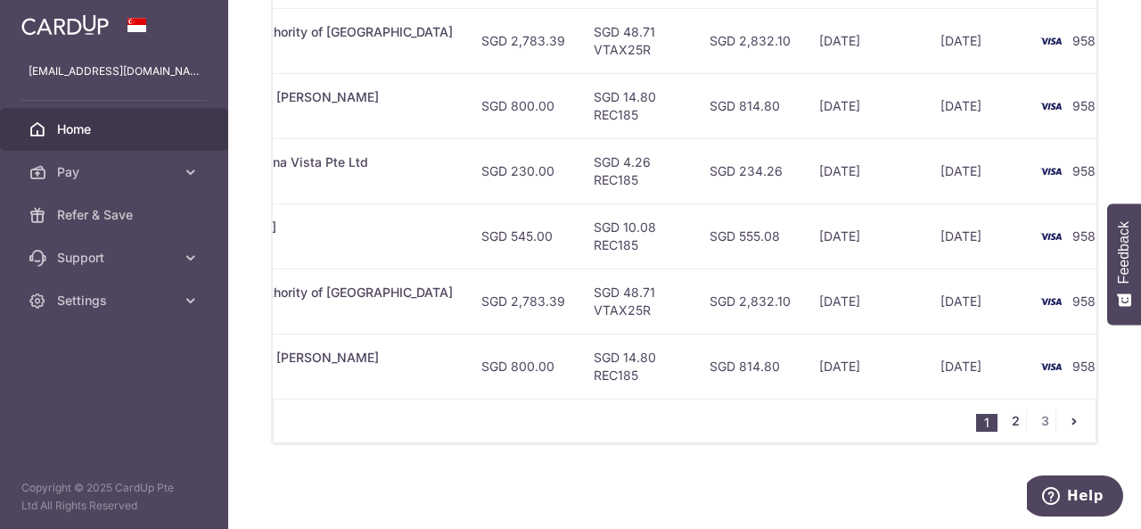
click at [1009, 422] on link "2" at bounding box center [1015, 420] width 21 height 21
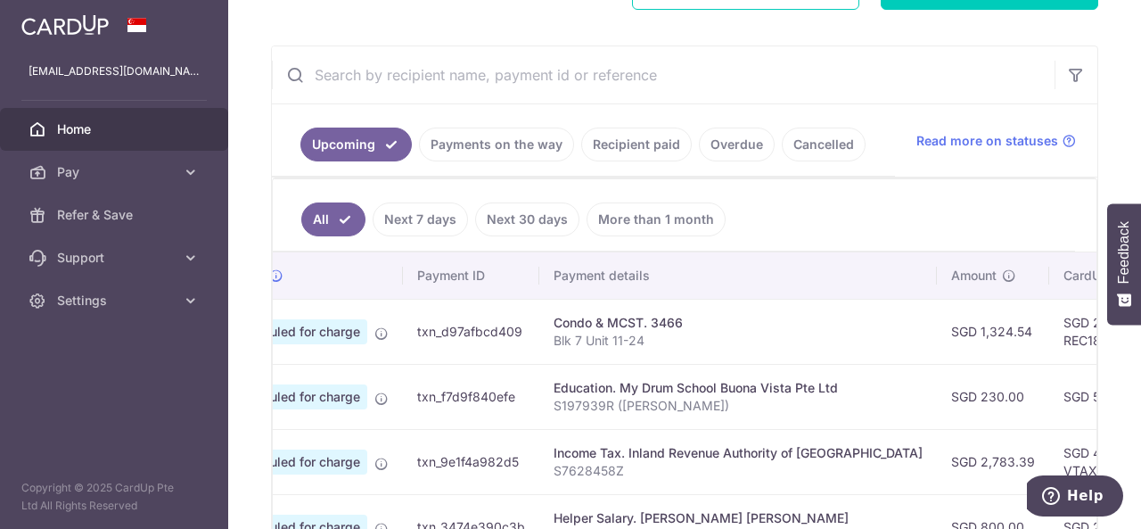
scroll to position [0, 0]
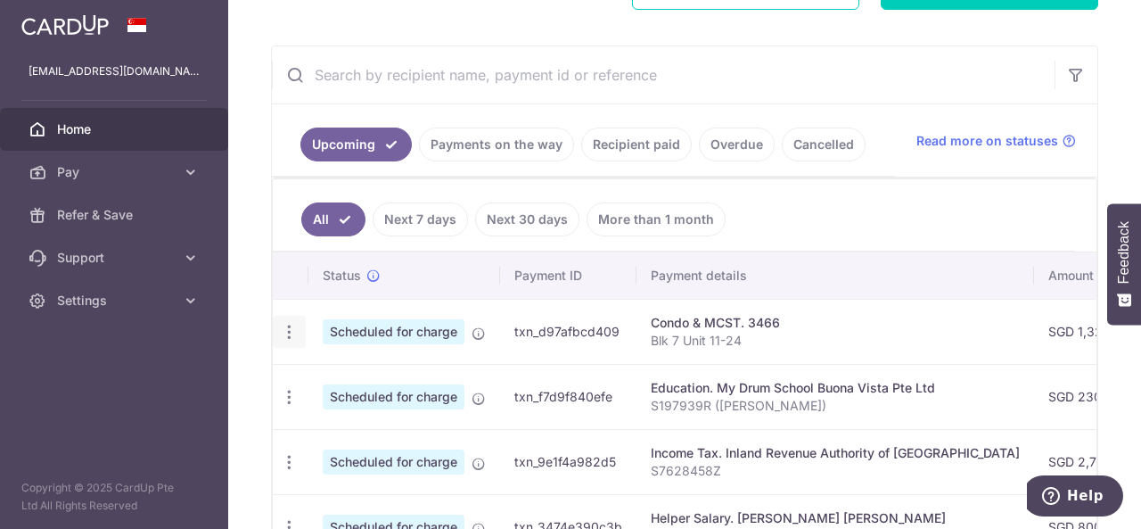
click at [285, 323] on icon "button" at bounding box center [289, 332] width 19 height 19
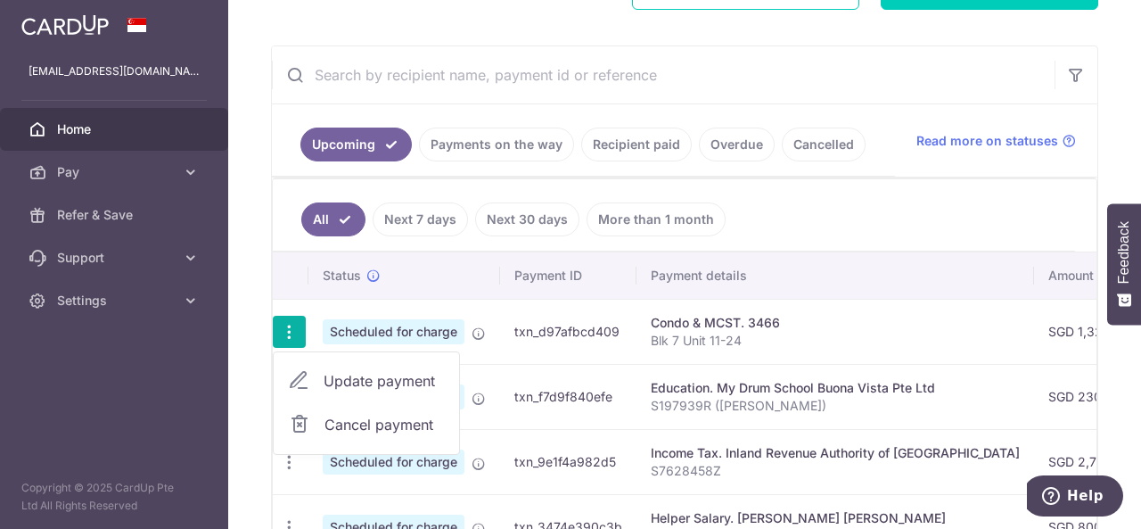
click at [341, 378] on span "Update payment" at bounding box center [384, 380] width 121 height 21
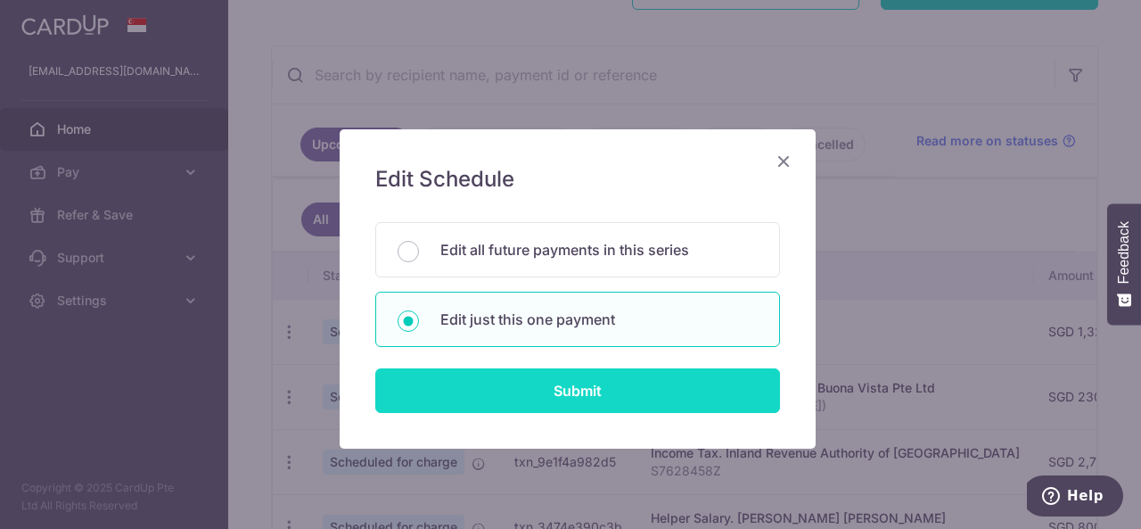
click at [569, 388] on input "Submit" at bounding box center [577, 390] width 405 height 45
radio input "true"
type input "1,324.54"
type input "15/11/2025"
type input "Blk 7 Unit 11-24"
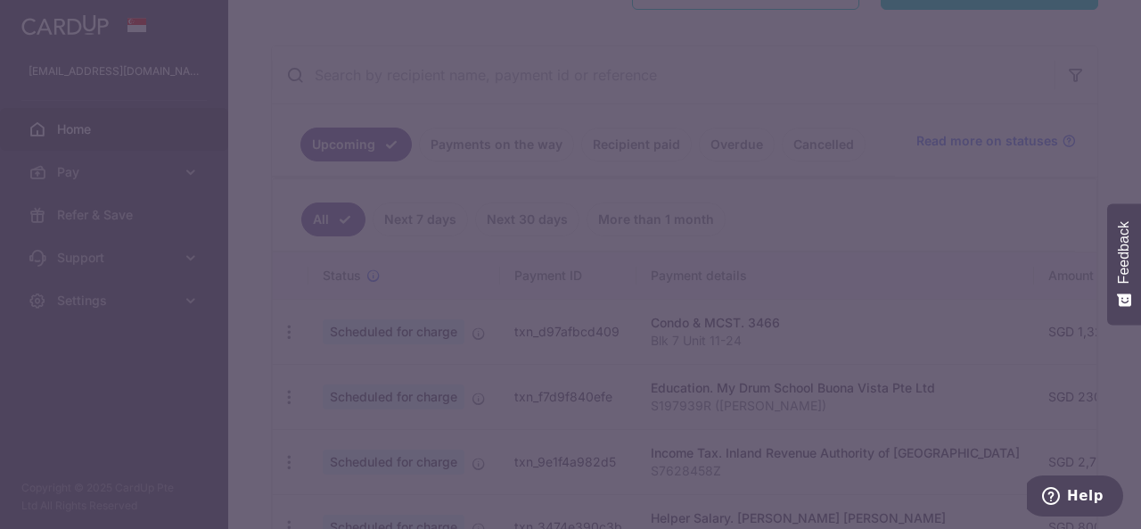
type input "REC185"
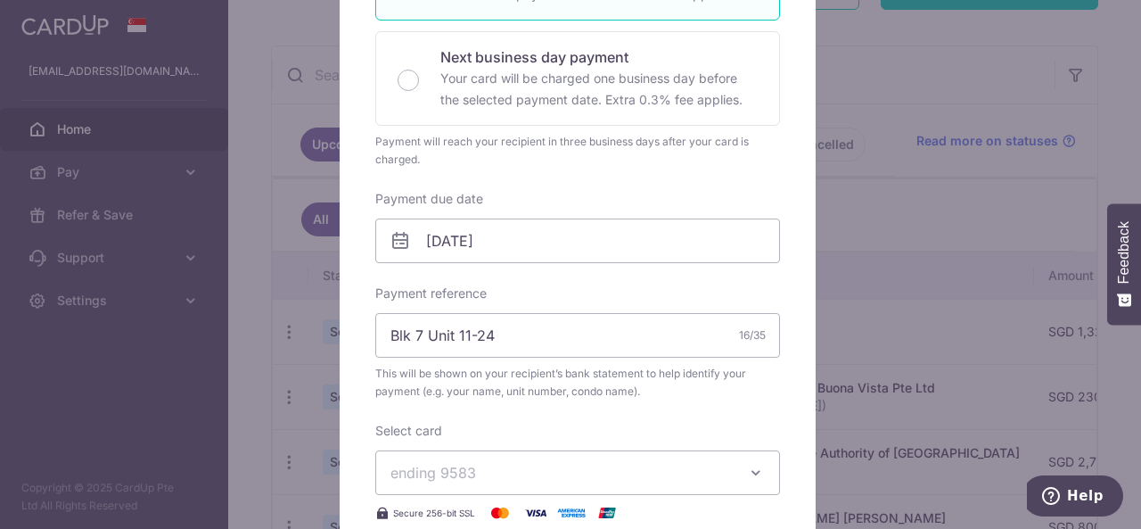
scroll to position [390, 0]
click at [601, 242] on body "rickygohcl@gmail.com Home Pay Payments Recipients Cards Refer & Save Support FA…" at bounding box center [570, 264] width 1141 height 529
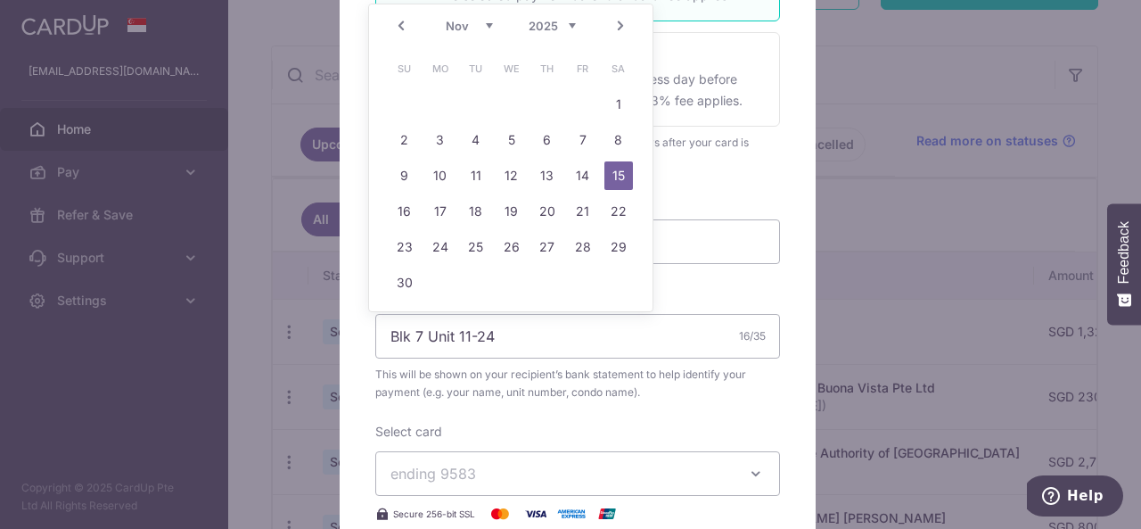
click at [399, 23] on link "Prev" at bounding box center [400, 25] width 21 height 21
click at [581, 243] on link "31" at bounding box center [583, 247] width 29 height 29
type input "[DATE]"
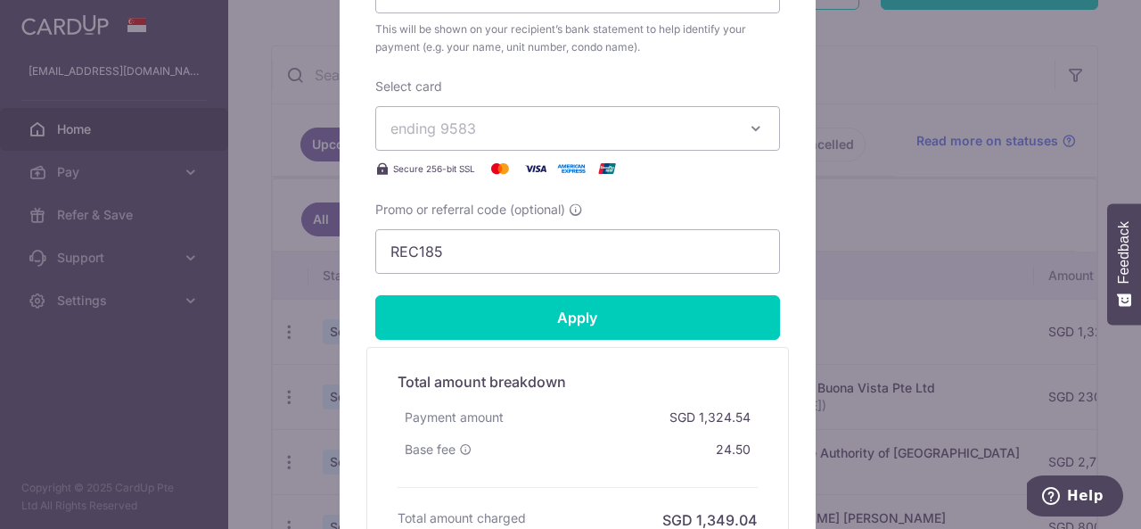
scroll to position [764, 0]
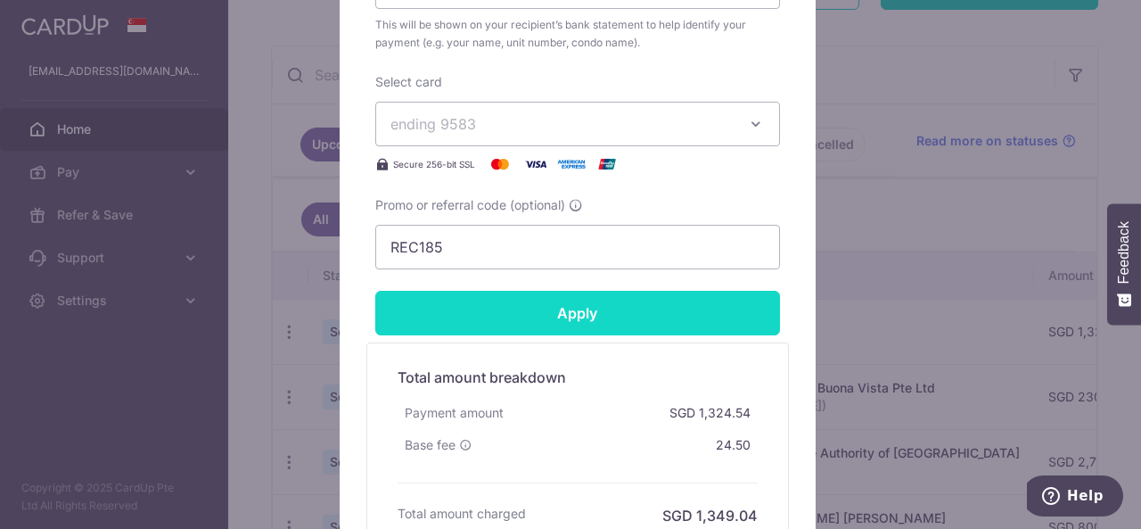
click at [582, 313] on input "Apply" at bounding box center [577, 313] width 405 height 45
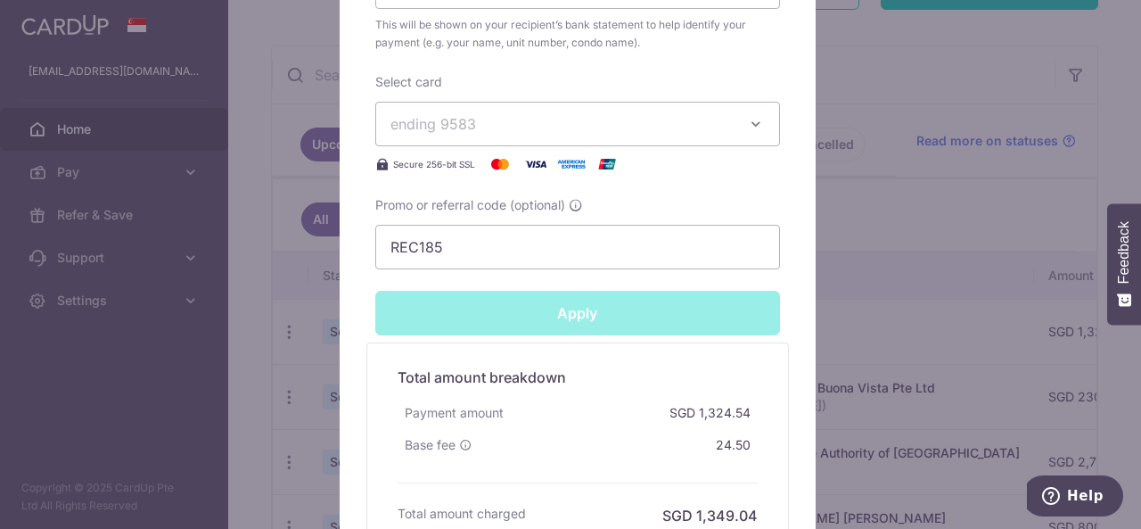
type input "Successfully Applied"
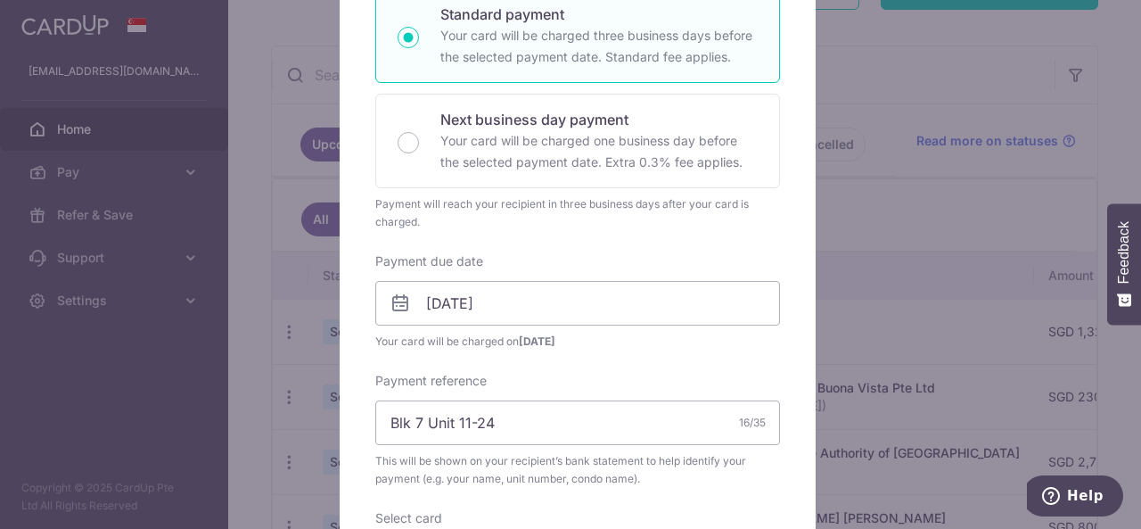
scroll to position [0, 0]
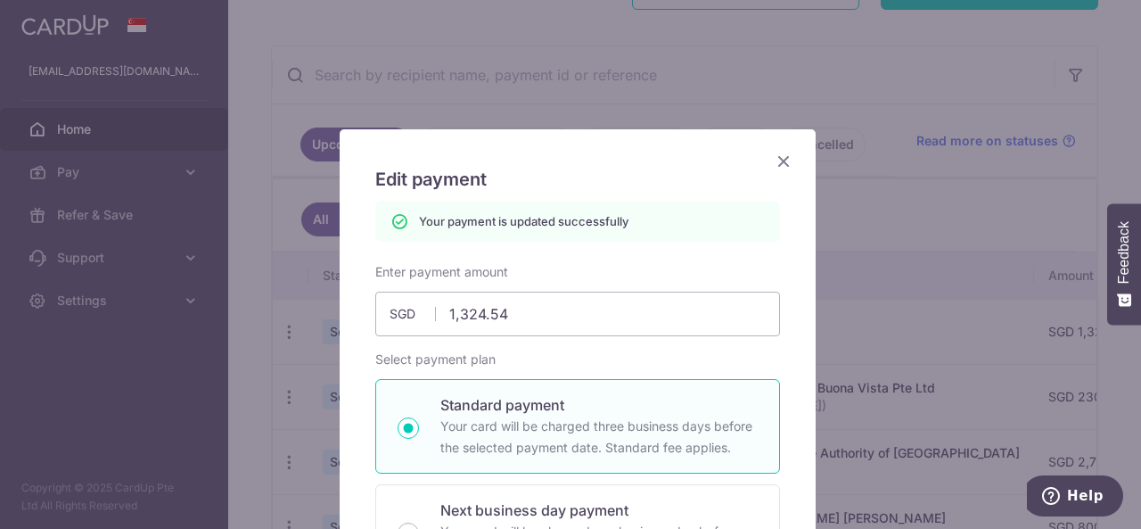
click at [775, 160] on icon "Close" at bounding box center [783, 161] width 21 height 22
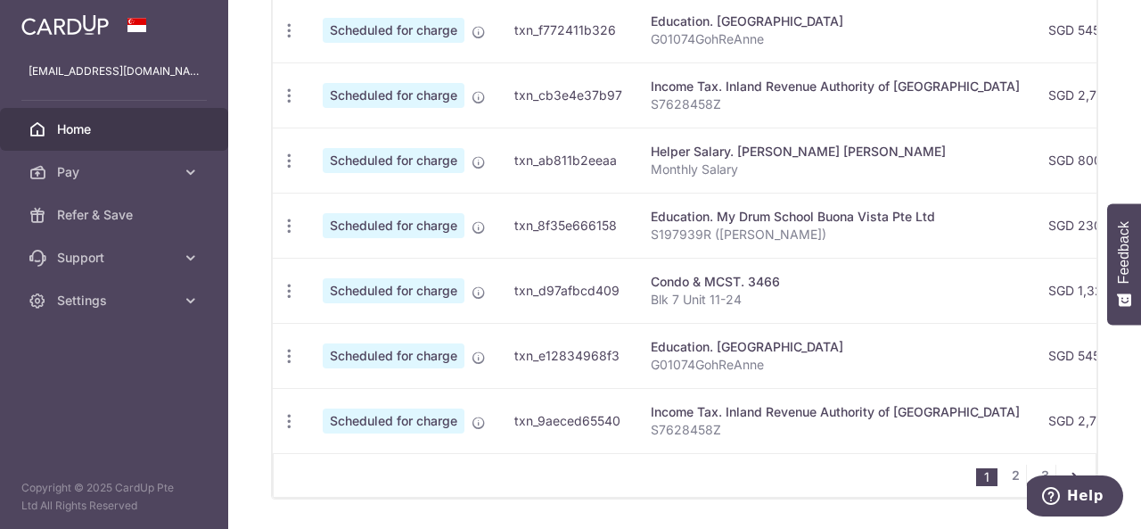
scroll to position [849, 0]
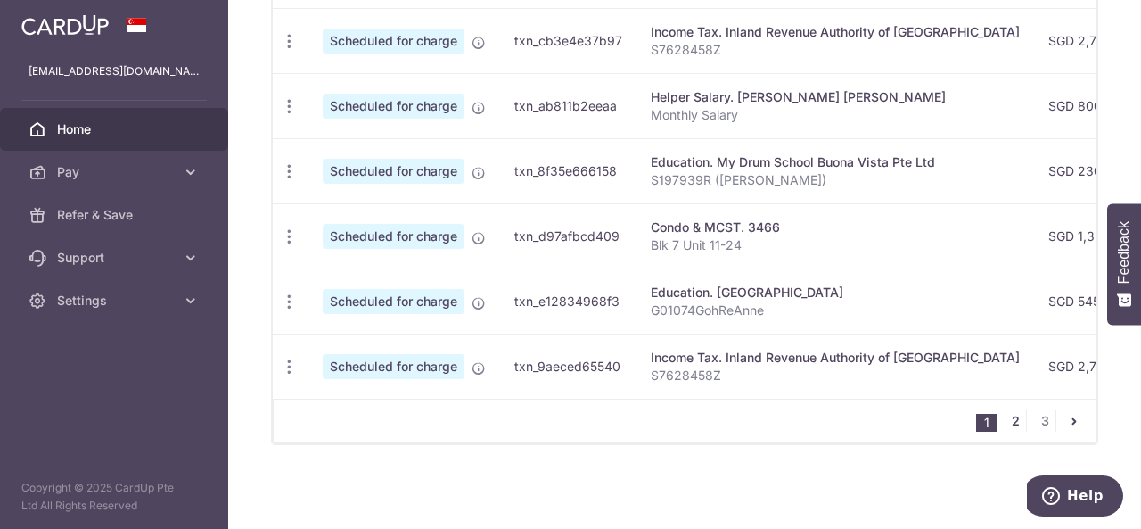
click at [1010, 417] on link "2" at bounding box center [1015, 420] width 21 height 21
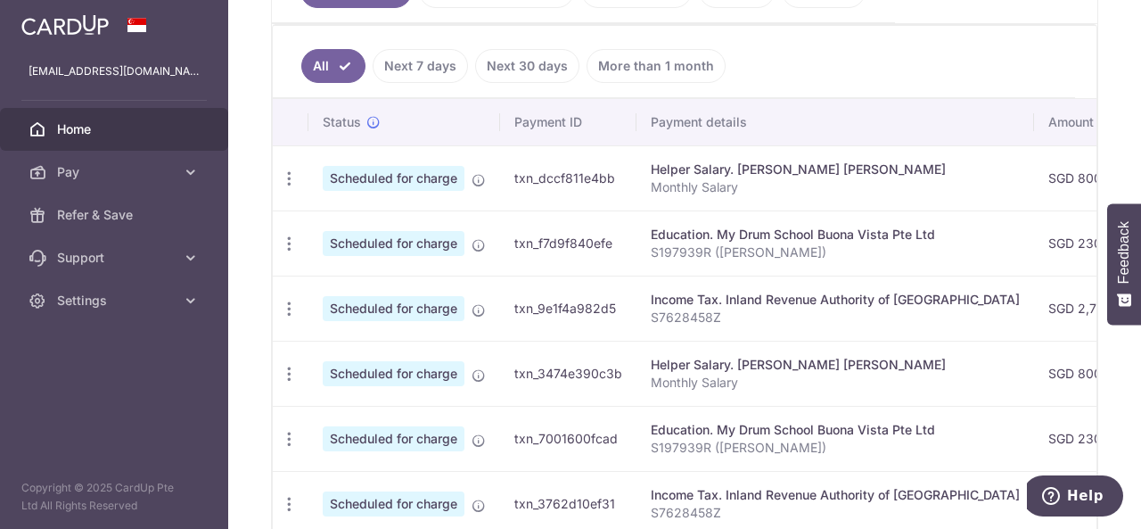
scroll to position [0, 0]
click at [287, 188] on icon "button" at bounding box center [289, 178] width 19 height 19
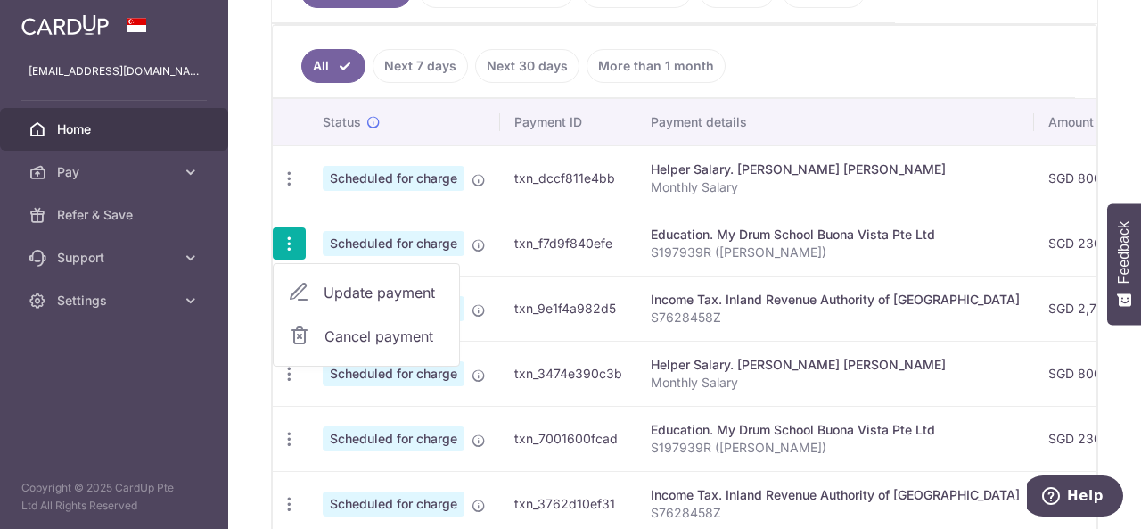
click at [357, 291] on span "Update payment" at bounding box center [384, 292] width 121 height 21
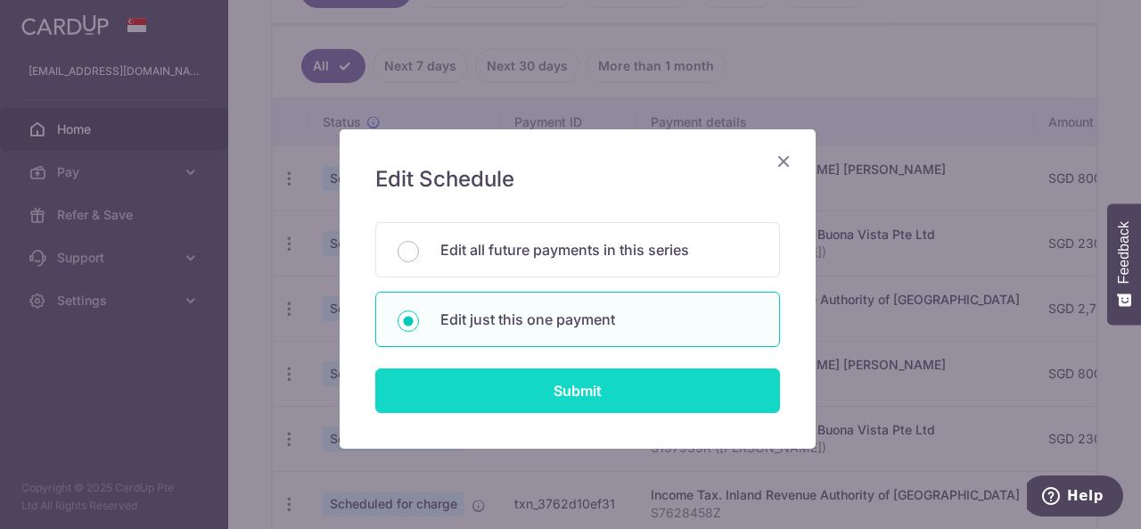
click at [533, 386] on input "Submit" at bounding box center [577, 390] width 405 height 45
radio input "true"
type input "230.00"
type input "[DATE]"
type input "S197939R ([PERSON_NAME])"
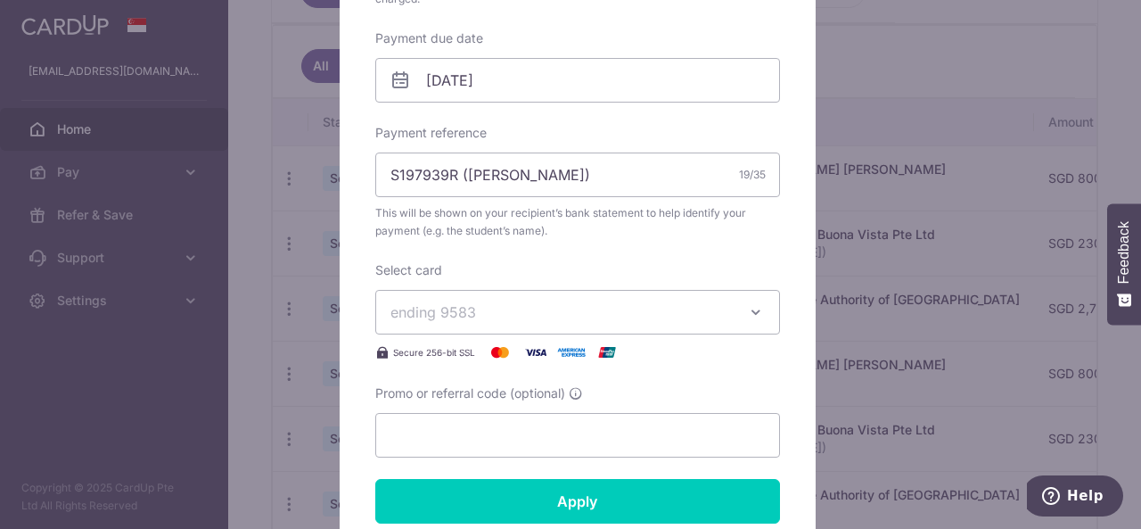
scroll to position [557, 0]
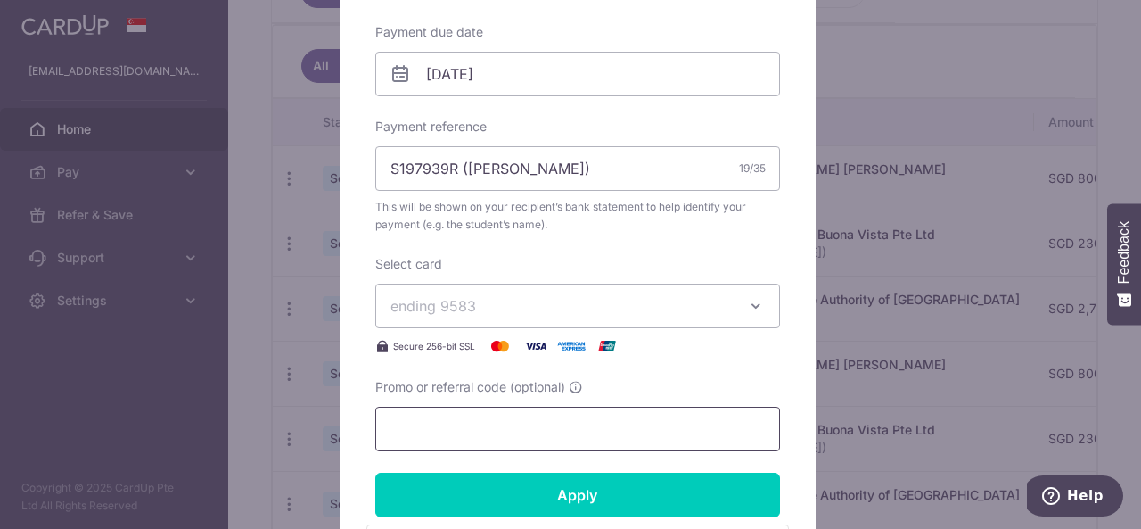
click at [520, 434] on input "Promo or referral code (optional)" at bounding box center [577, 428] width 405 height 45
paste input "REC185"
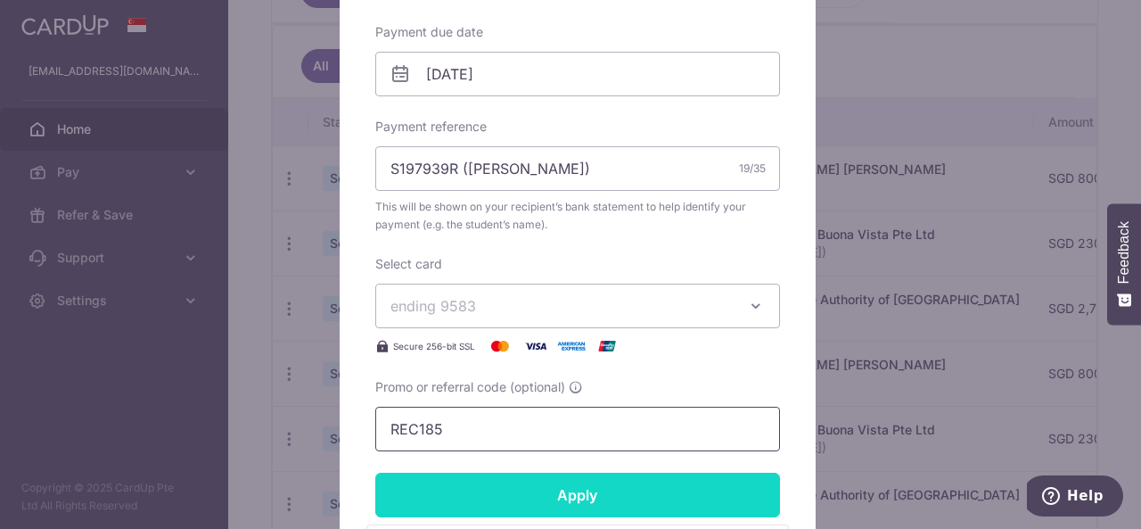
type input "REC185"
click at [529, 495] on input "Apply" at bounding box center [577, 494] width 405 height 45
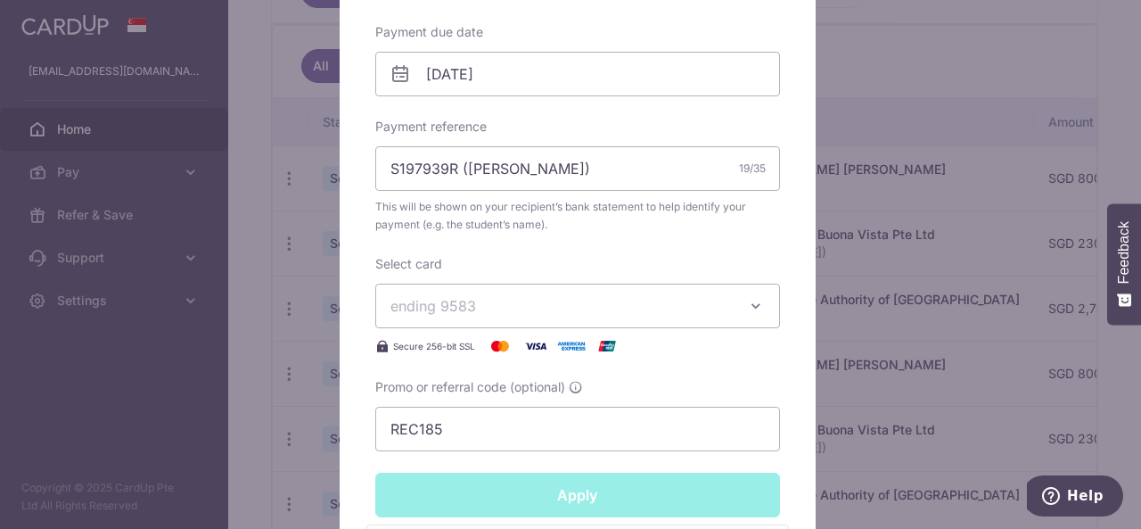
type input "Successfully Applied"
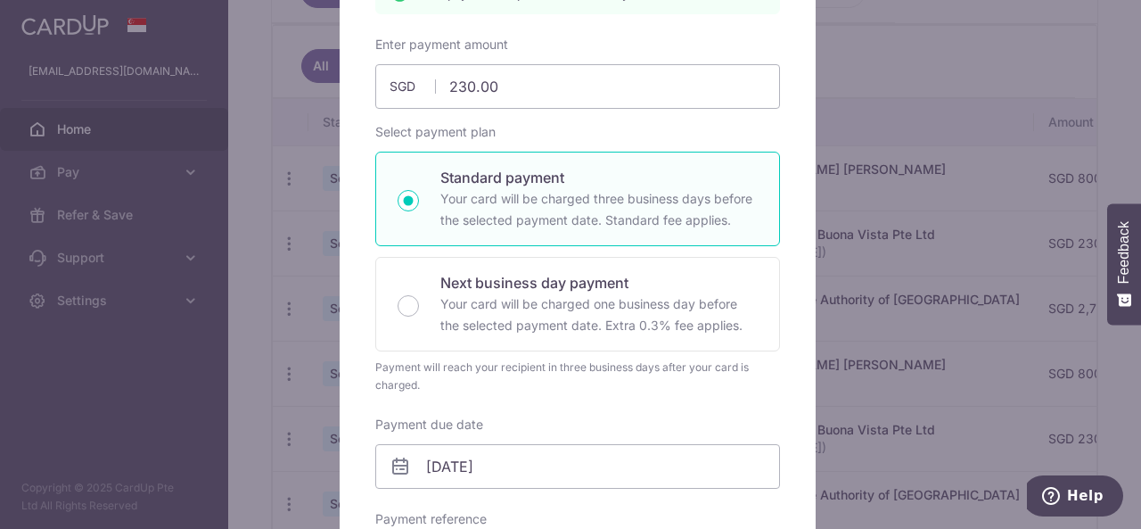
scroll to position [0, 0]
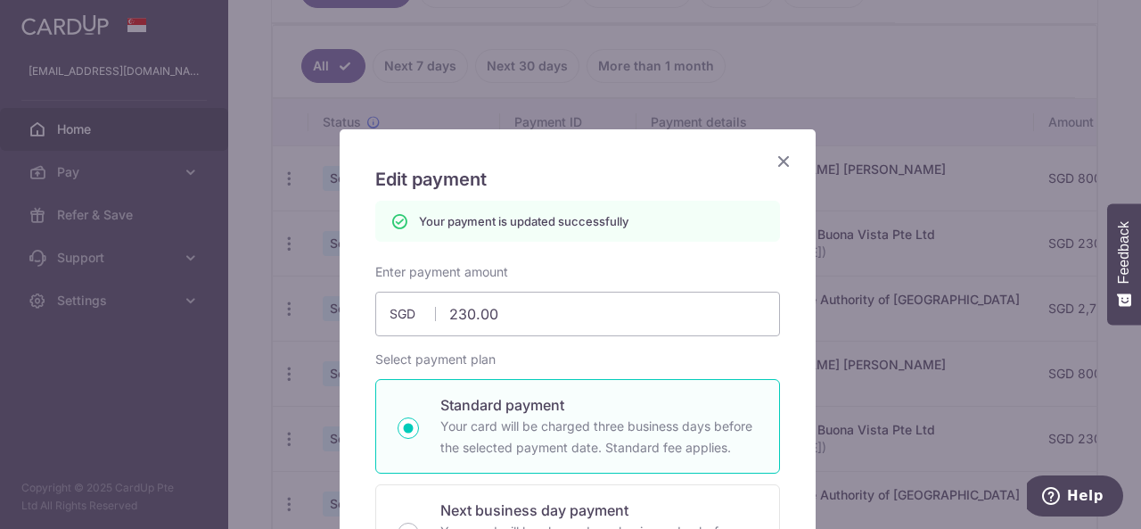
click at [775, 157] on icon "Close" at bounding box center [783, 161] width 21 height 22
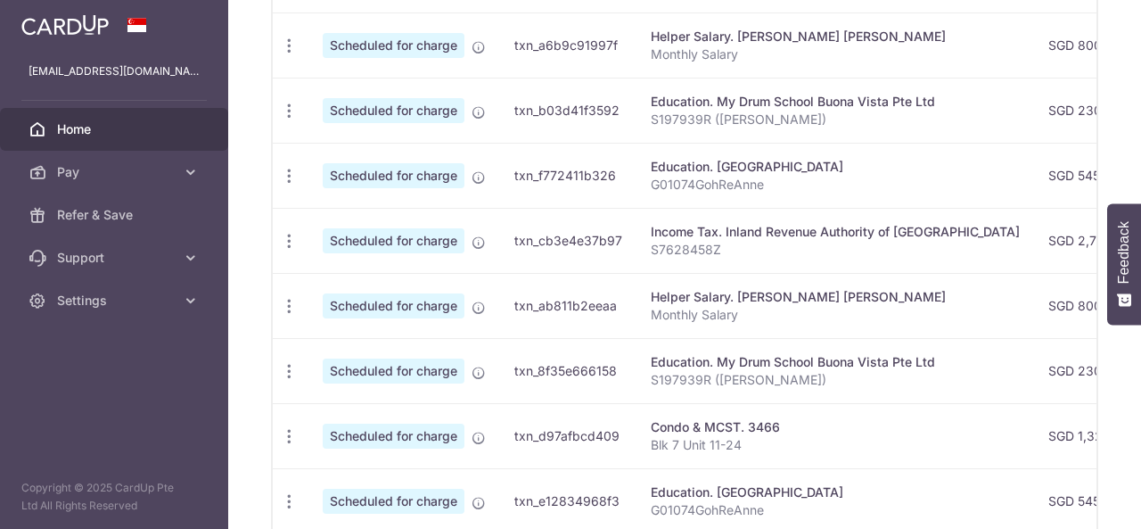
scroll to position [849, 0]
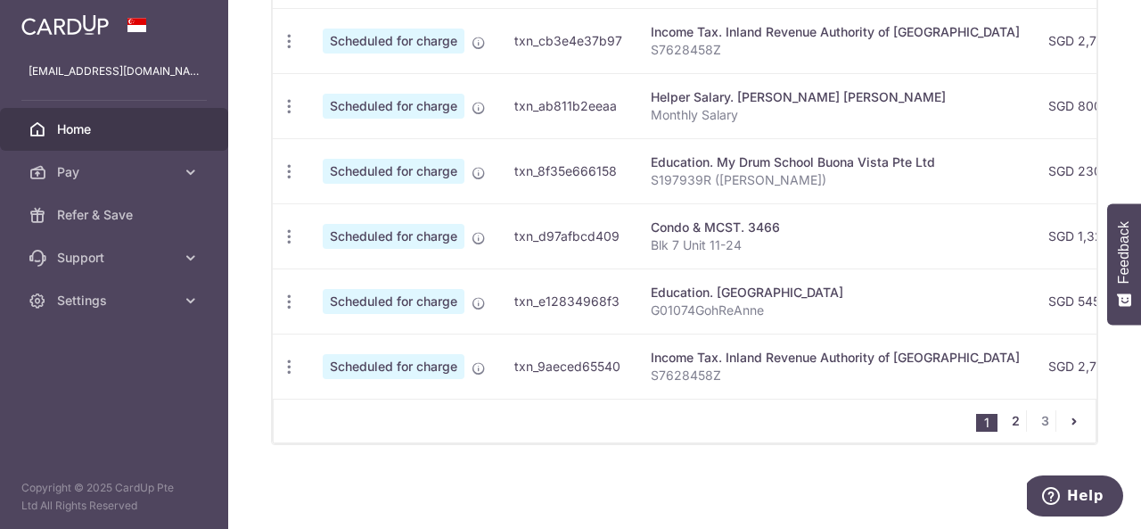
click at [1005, 427] on link "2" at bounding box center [1015, 420] width 21 height 21
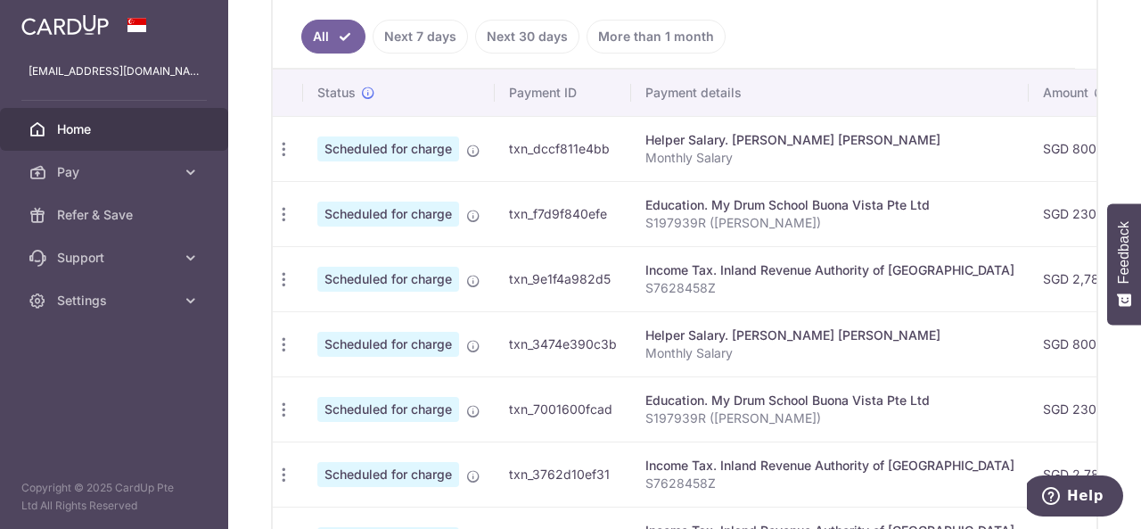
scroll to position [0, 0]
click at [296, 159] on icon "button" at bounding box center [289, 149] width 19 height 19
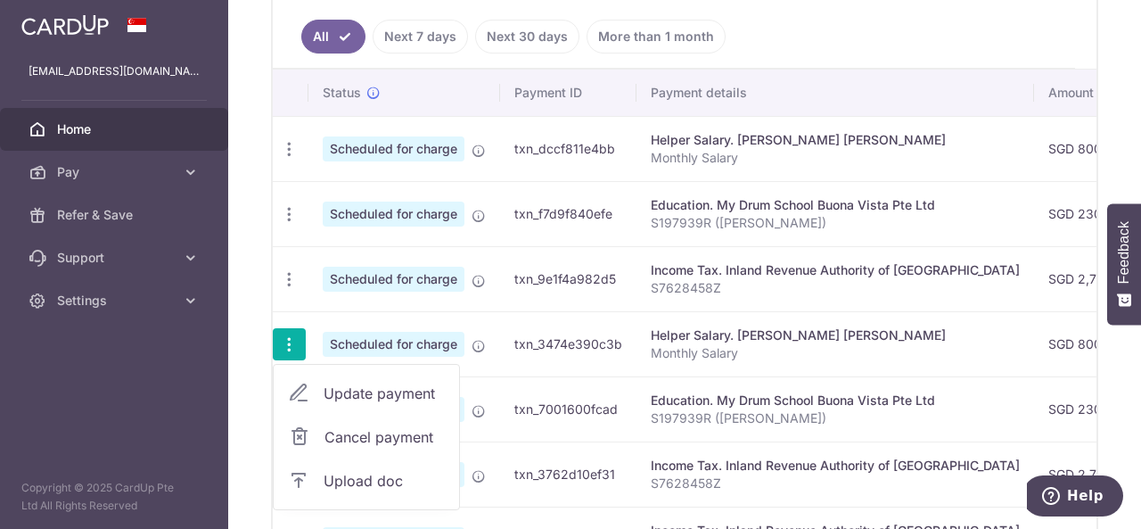
click at [349, 429] on span "Cancel payment" at bounding box center [383, 436] width 119 height 21
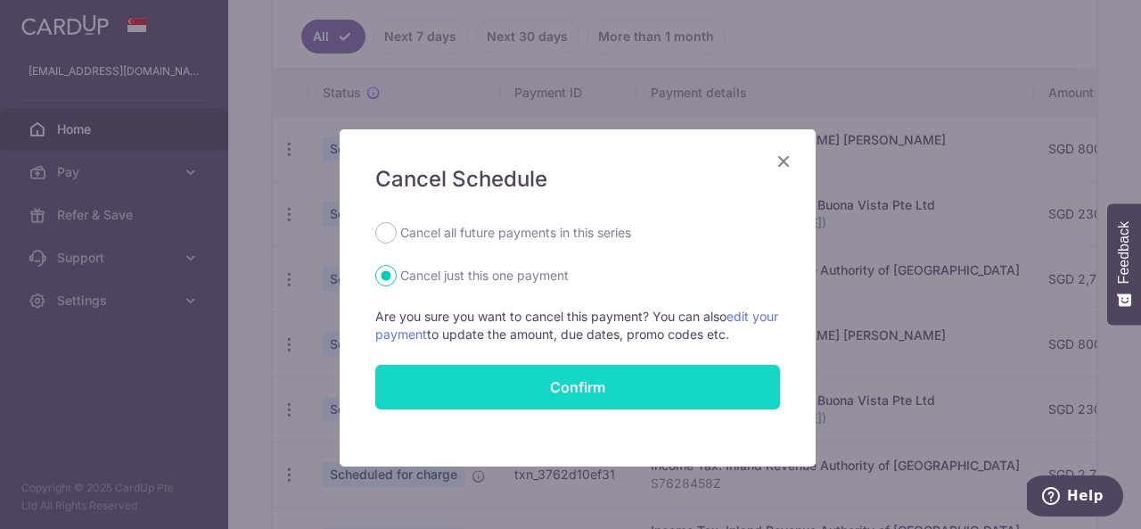
click at [539, 381] on button "Confirm" at bounding box center [577, 387] width 405 height 45
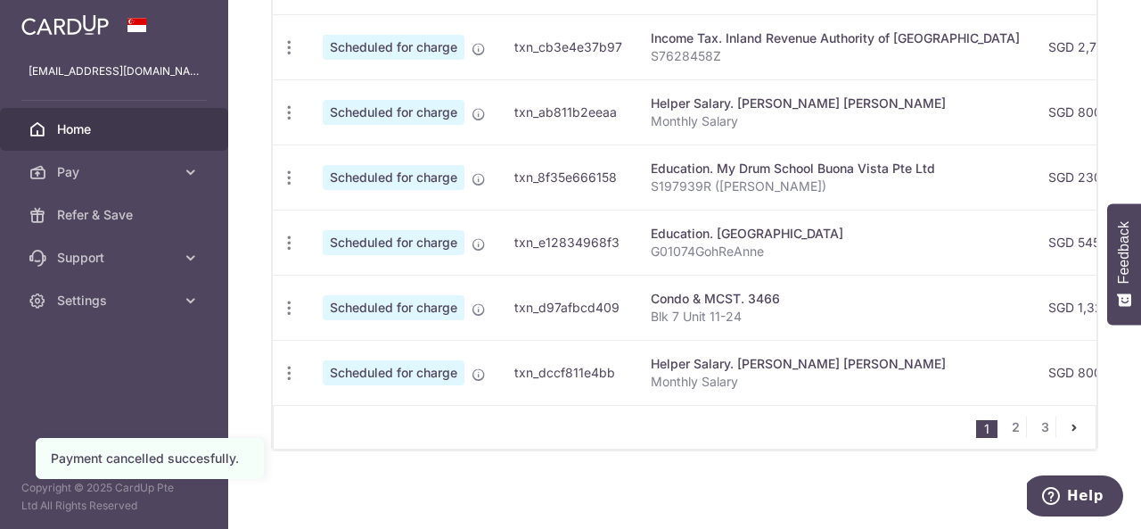
scroll to position [849, 0]
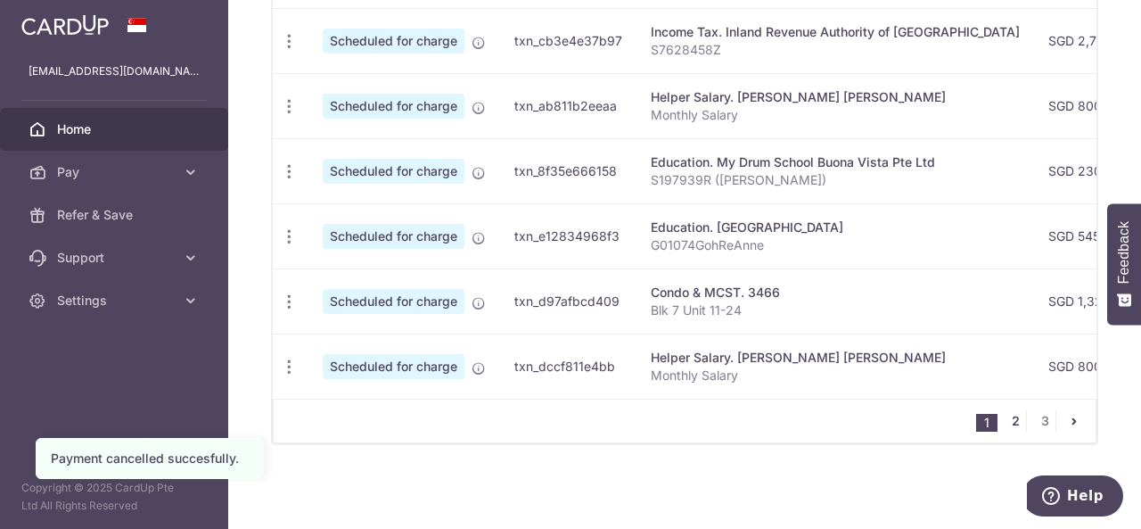
click at [1009, 423] on link "2" at bounding box center [1015, 420] width 21 height 21
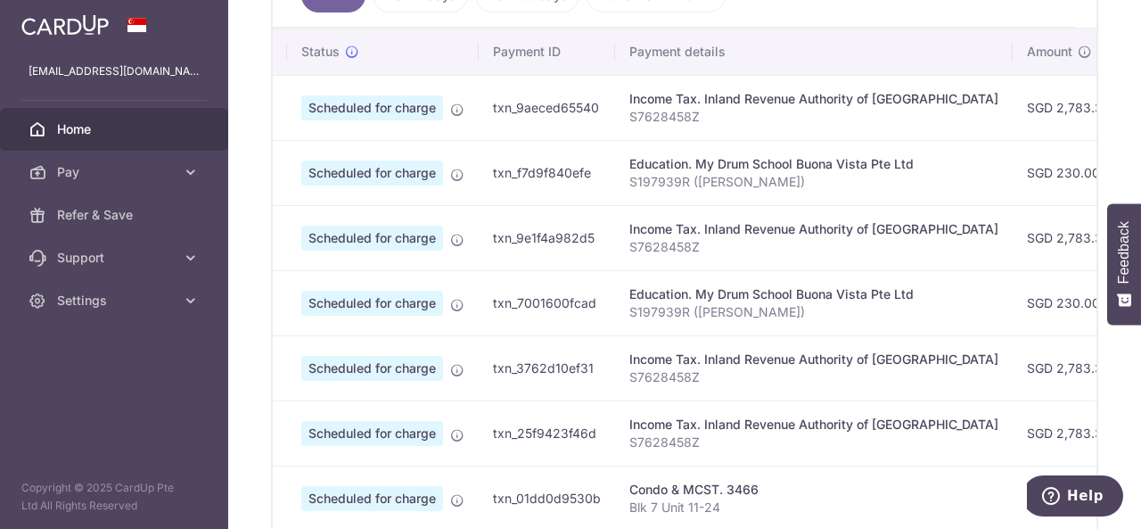
scroll to position [0, 0]
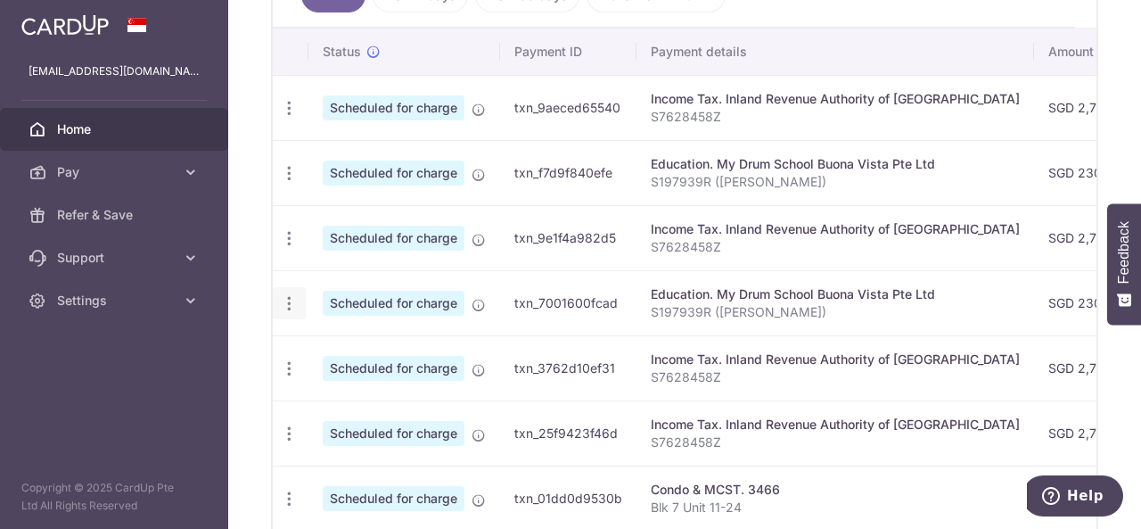
click at [287, 118] on icon "button" at bounding box center [289, 108] width 19 height 19
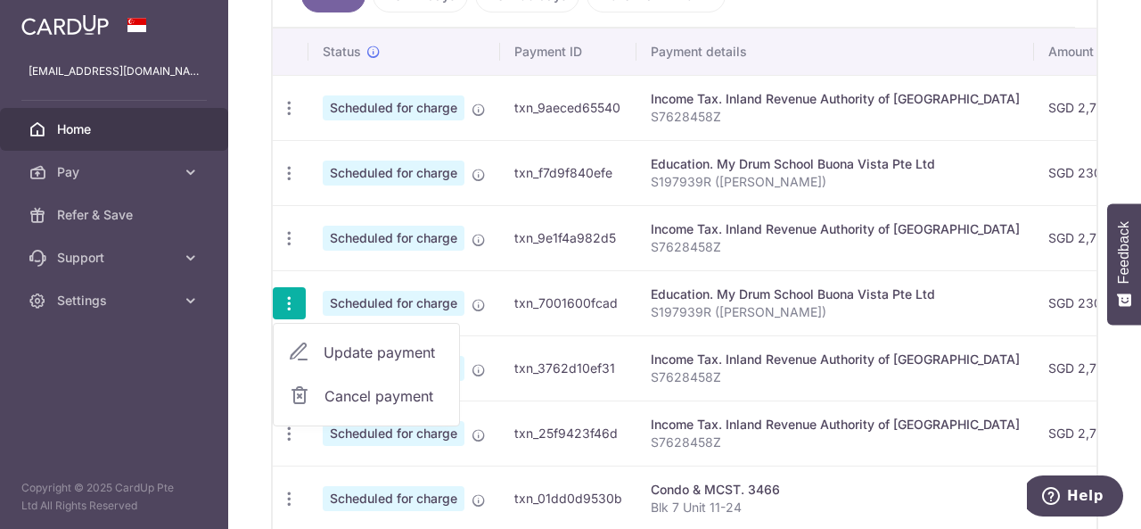
click at [333, 343] on span "Update payment" at bounding box center [384, 351] width 121 height 21
radio input "true"
type input "230.00"
type input "31/12/2025"
type input "S197939R ([PERSON_NAME])"
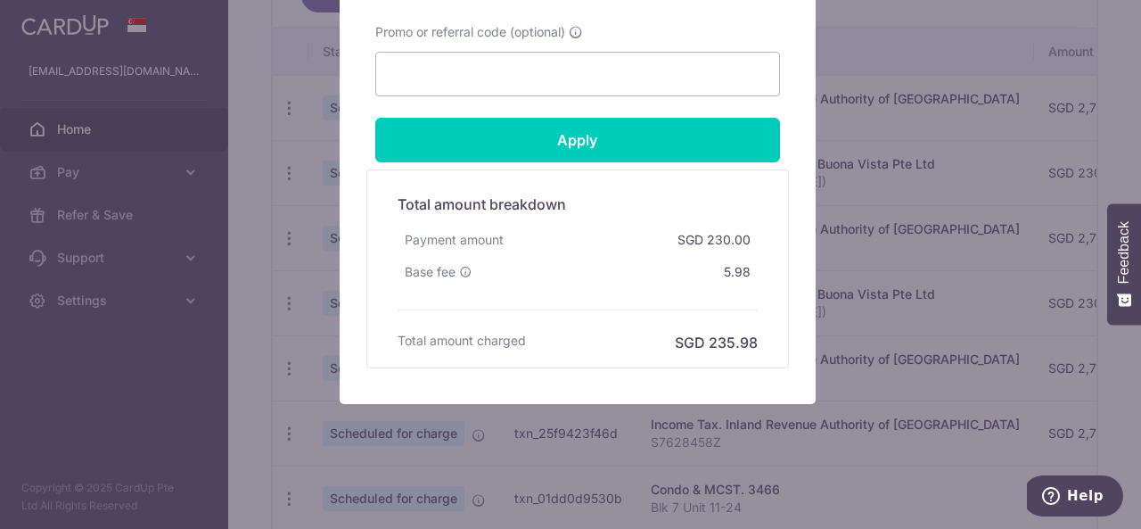
scroll to position [800, 0]
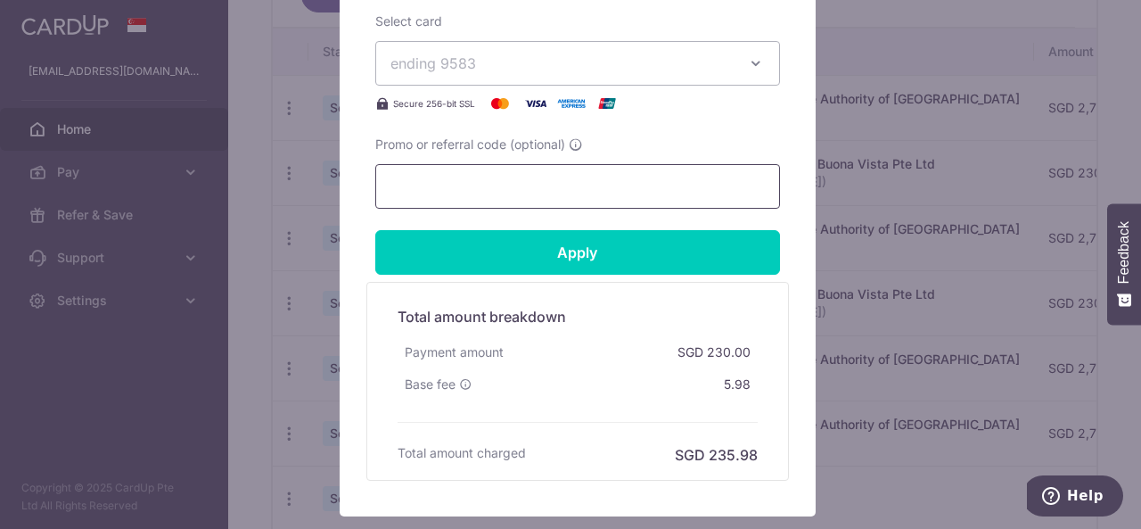
click at [487, 177] on input "Promo or referral code (optional)" at bounding box center [577, 186] width 405 height 45
paste input "REC185"
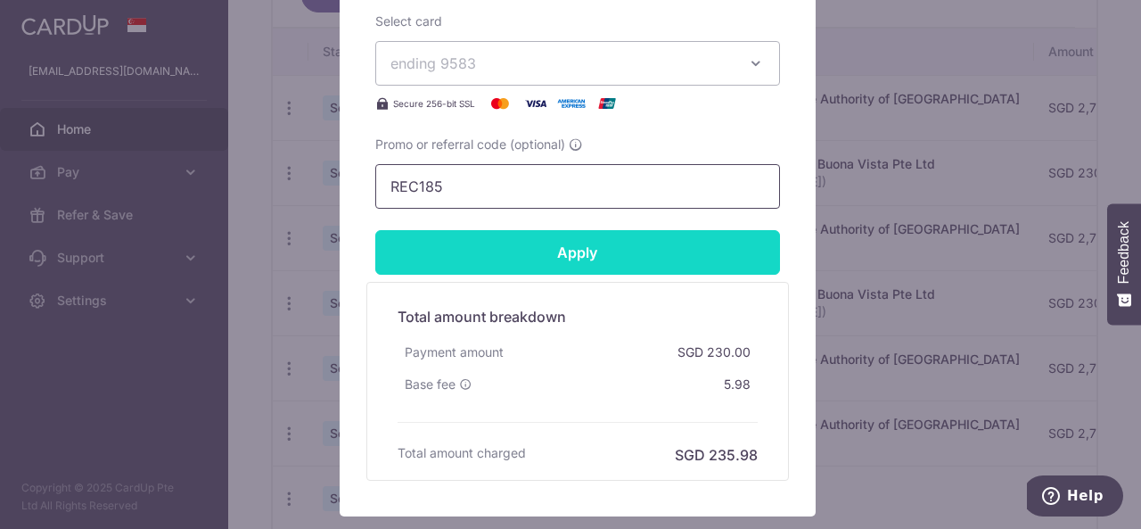
type input "REC185"
click at [514, 251] on input "Apply" at bounding box center [577, 252] width 405 height 45
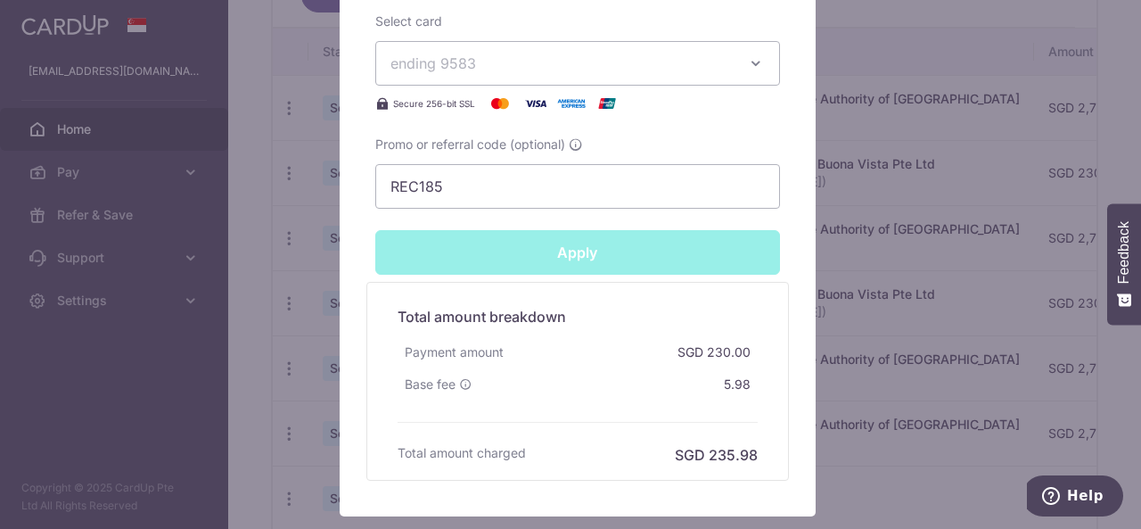
type input "Successfully Applied"
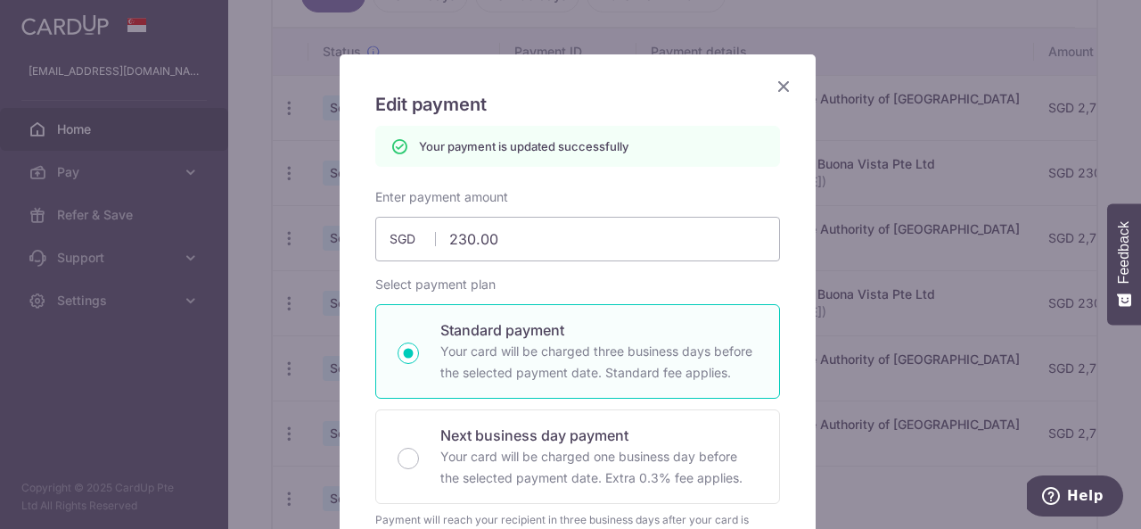
scroll to position [50, 0]
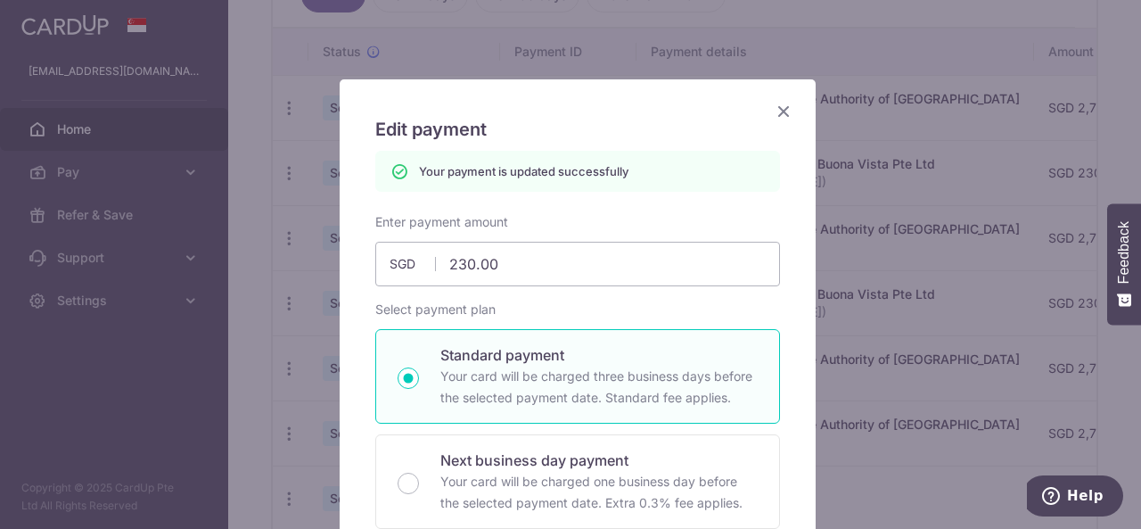
click at [775, 111] on icon "Close" at bounding box center [783, 111] width 21 height 22
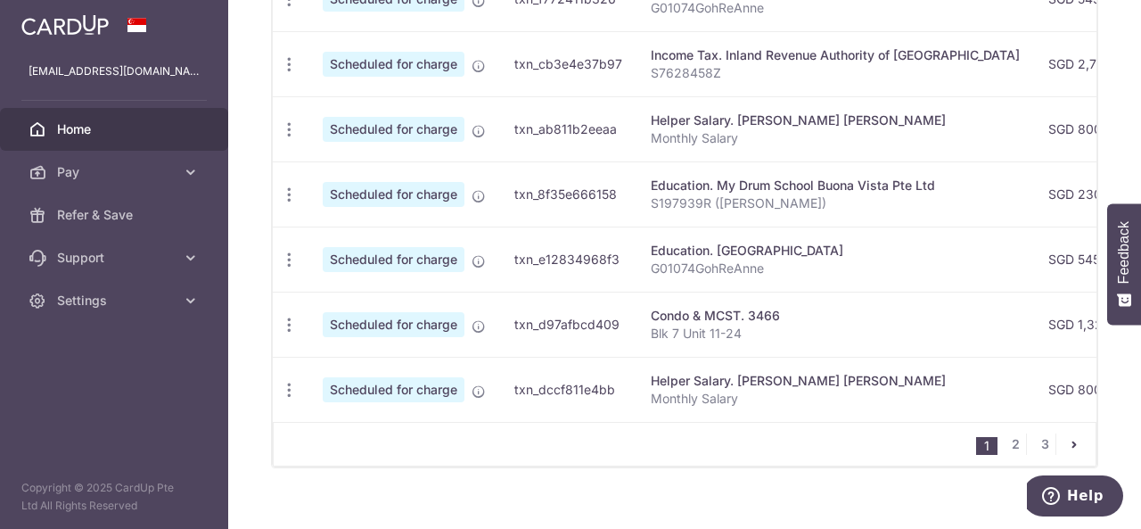
scroll to position [849, 0]
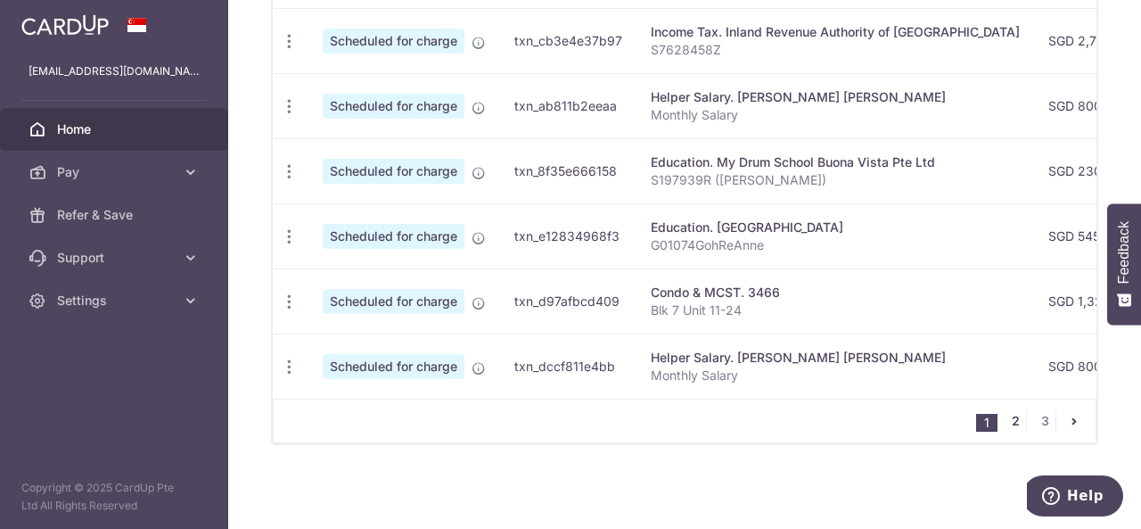
click at [1006, 421] on link "2" at bounding box center [1015, 420] width 21 height 21
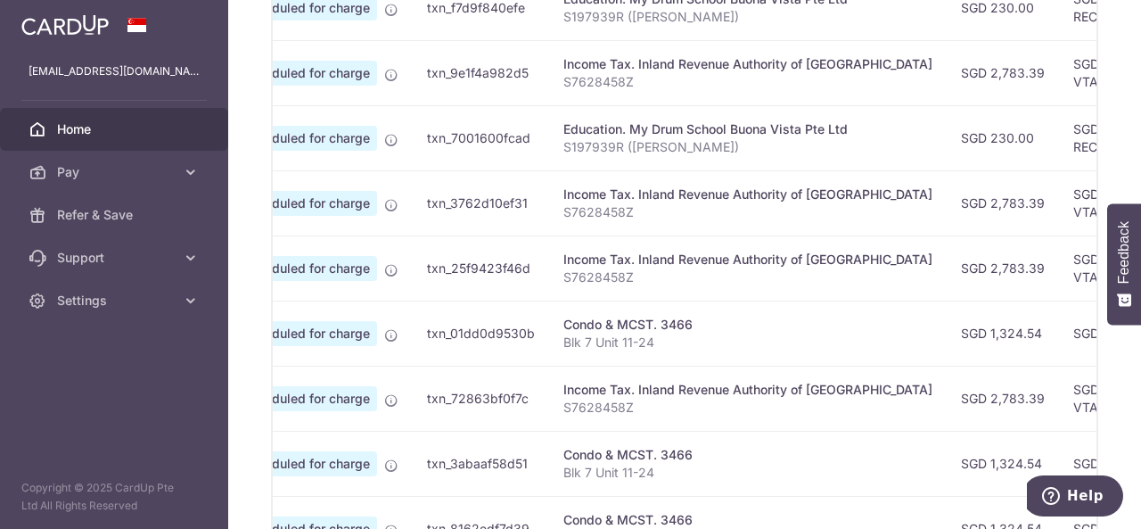
scroll to position [0, 0]
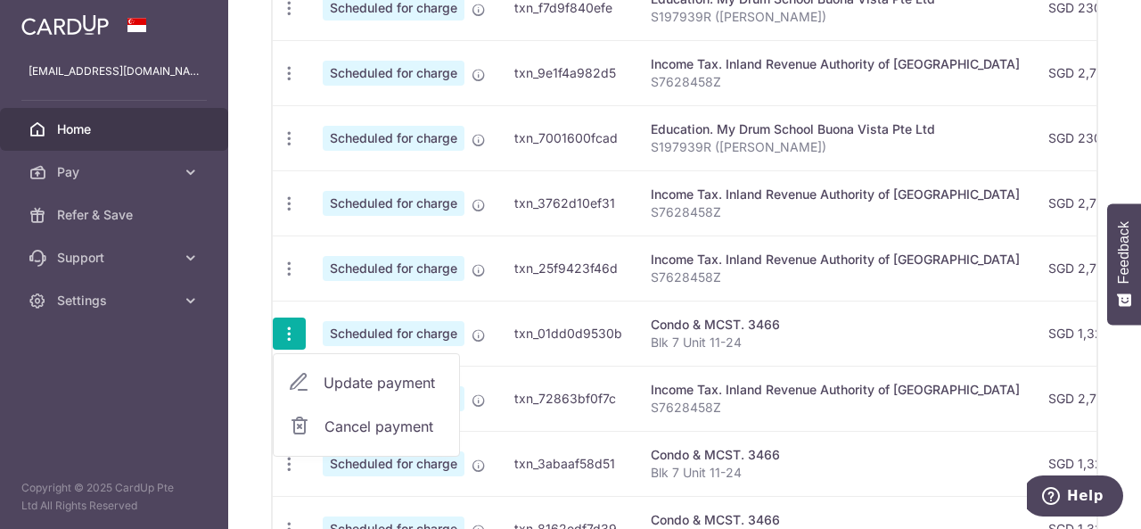
click at [363, 373] on span "Update payment" at bounding box center [384, 382] width 121 height 21
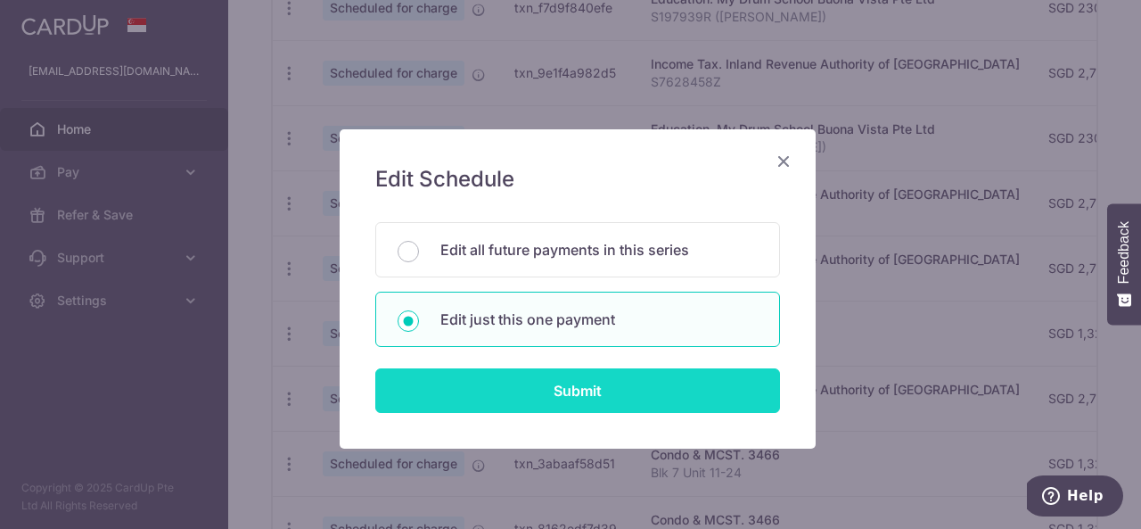
click at [569, 385] on input "Submit" at bounding box center [577, 390] width 405 height 45
radio input "true"
type input "1,324.54"
type input "15/02/2026"
type input "Blk 7 Unit 11-24"
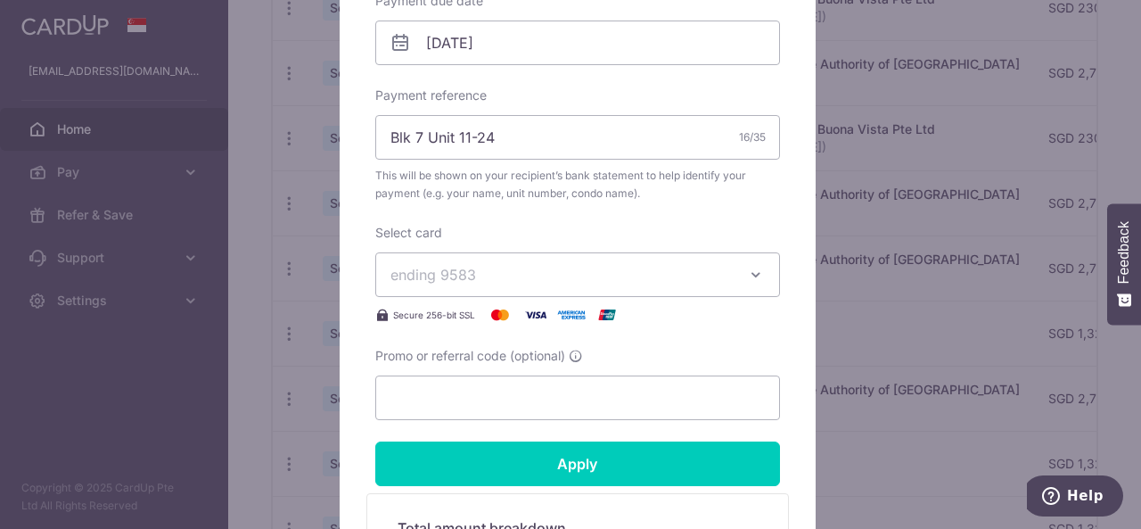
scroll to position [644, 0]
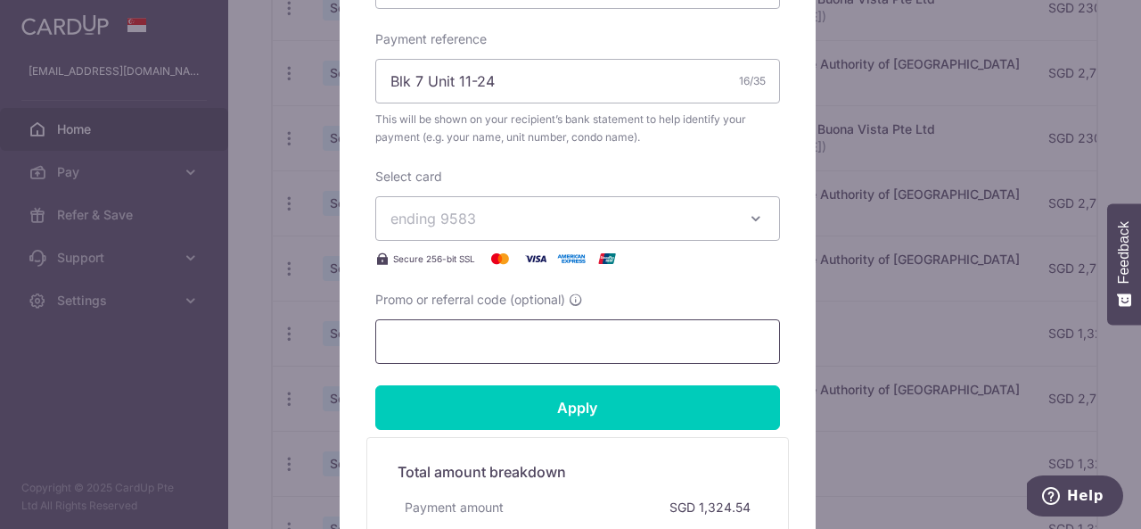
click at [528, 327] on input "Promo or referral code (optional)" at bounding box center [577, 341] width 405 height 45
paste input "REC185"
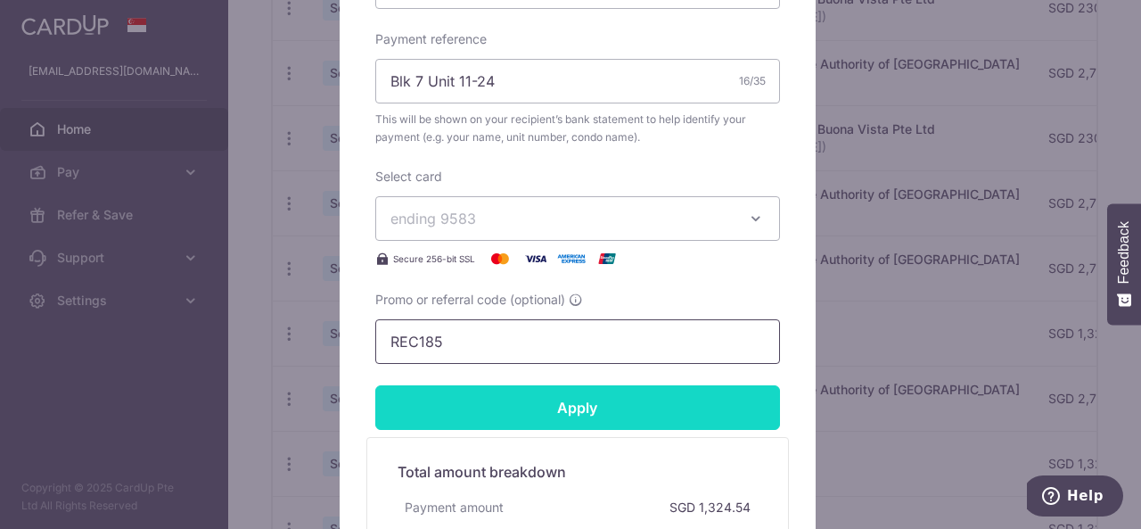
type input "REC185"
click at [520, 411] on input "Apply" at bounding box center [577, 407] width 405 height 45
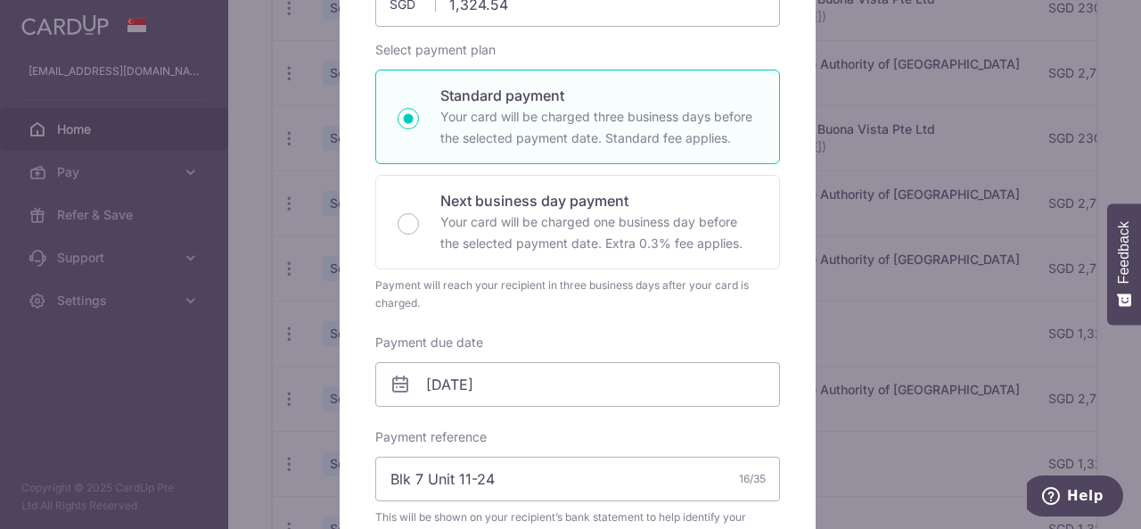
scroll to position [0, 0]
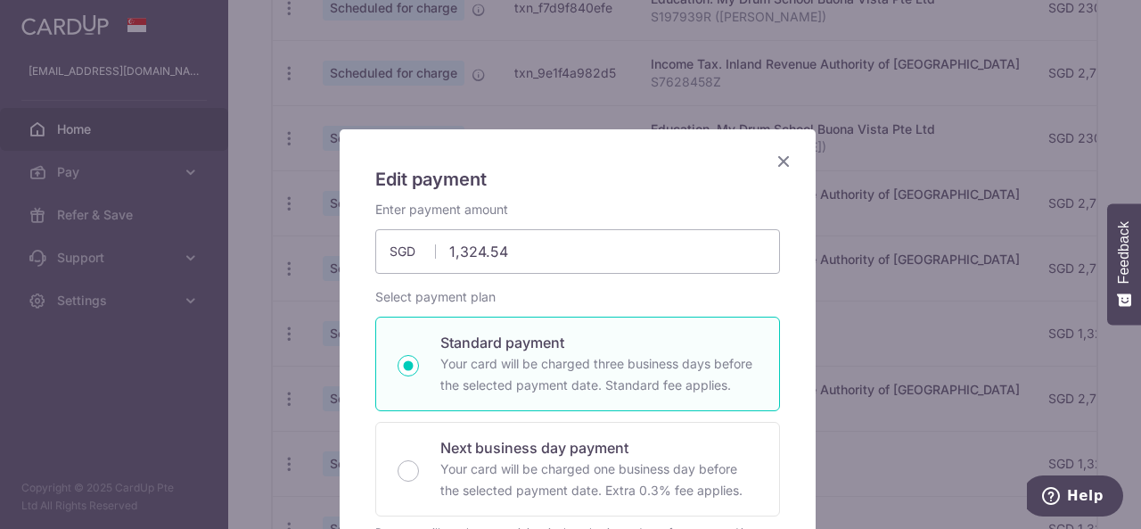
click at [776, 165] on icon "Close" at bounding box center [783, 161] width 21 height 22
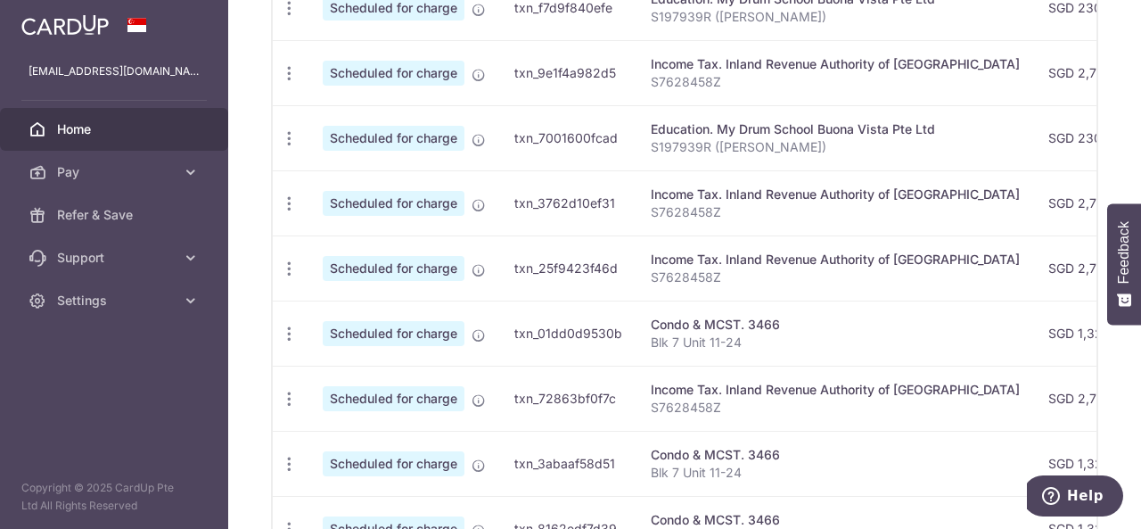
scroll to position [0, 567]
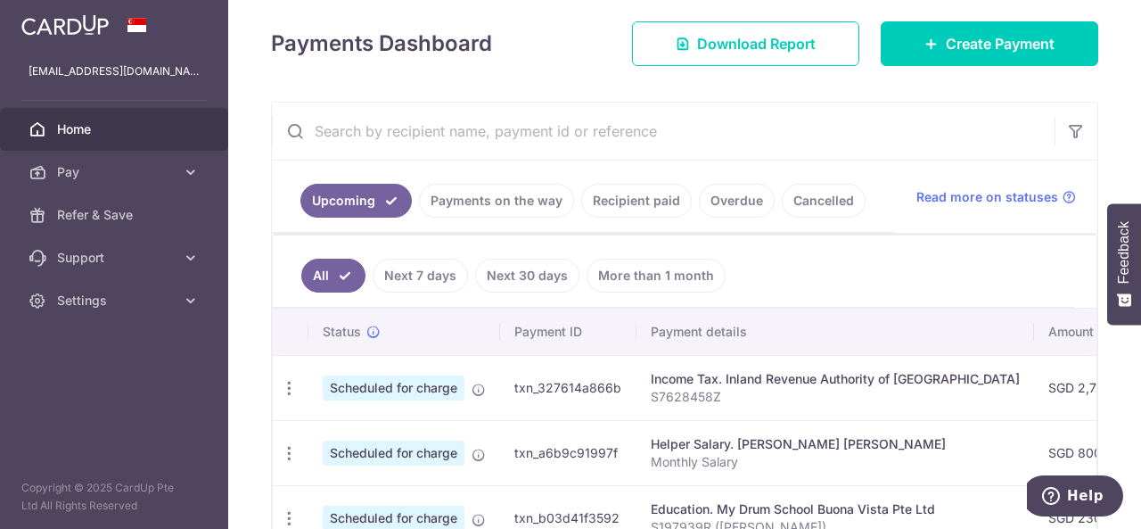
scroll to position [242, 0]
click at [620, 200] on link "Recipient paid" at bounding box center [636, 202] width 111 height 34
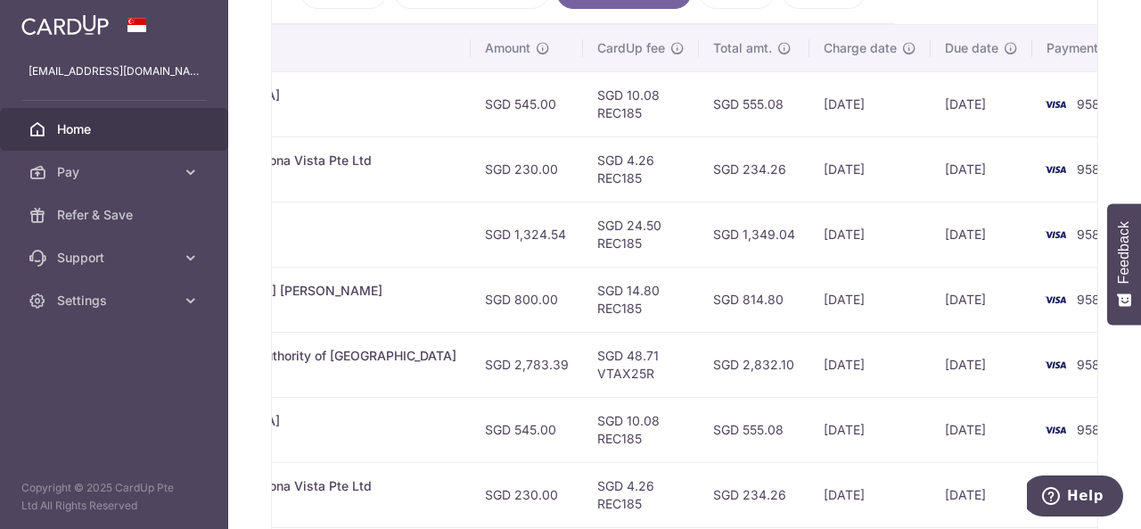
scroll to position [0, 521]
